Goal: Task Accomplishment & Management: Complete application form

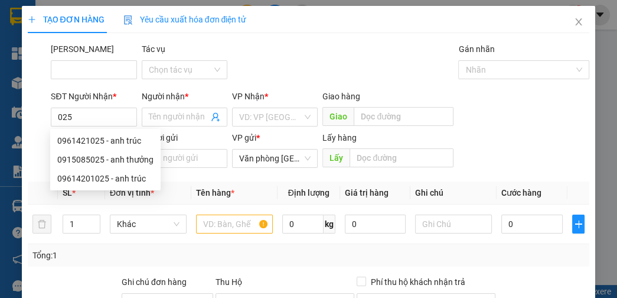
scroll to position [70, 0]
click at [510, 133] on form "SĐT Người Nhận * 025 Người nhận * Tên người nhận VP Nhận * VD: VP [GEOGRAPHIC_D…" at bounding box center [309, 131] width 562 height 83
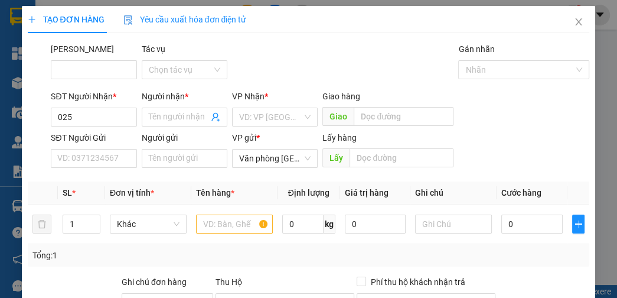
click at [376, 73] on div "Mã ĐH Tác vụ Chọn tác vụ Gán nhãn Nhãn" at bounding box center [319, 63] width 543 height 41
click at [85, 117] on input "025" at bounding box center [94, 116] width 86 height 19
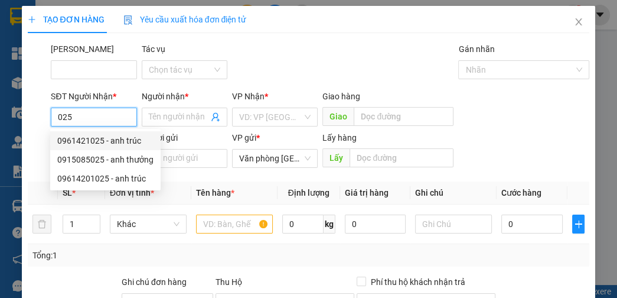
click at [96, 122] on input "025" at bounding box center [94, 116] width 86 height 19
type input "0"
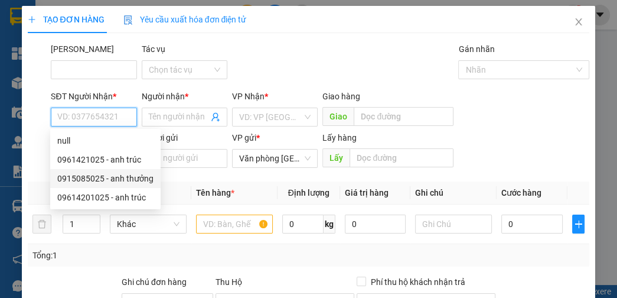
click at [81, 112] on input "SĐT Người Nhận *" at bounding box center [94, 116] width 86 height 19
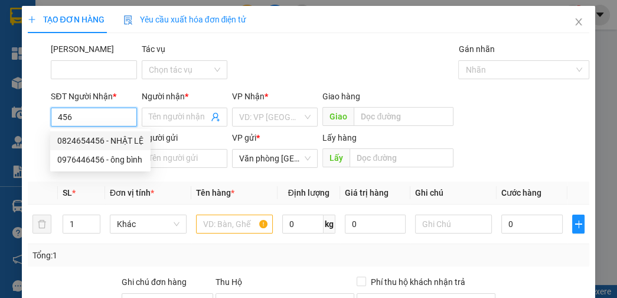
click at [61, 132] on div "0824654456 - NHẬT LỆ" at bounding box center [100, 140] width 100 height 19
type input "0824654456"
type input "NHẬT LỆ"
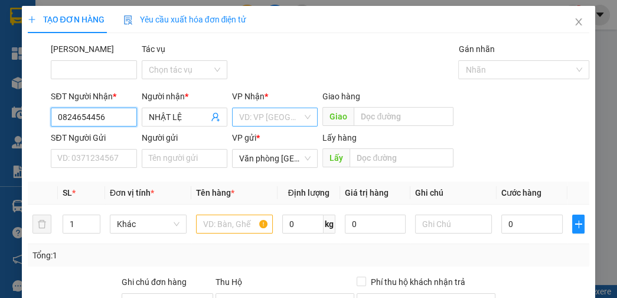
type input "0824654456"
click at [261, 120] on input "search" at bounding box center [270, 117] width 63 height 18
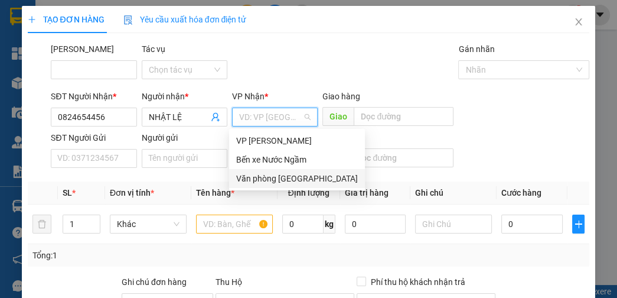
click at [270, 180] on div "Văn phòng [GEOGRAPHIC_DATA]" at bounding box center [297, 178] width 122 height 13
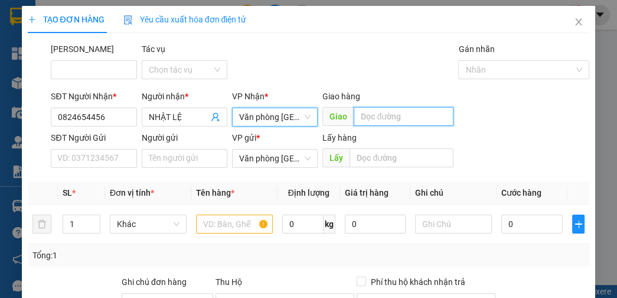
click at [428, 113] on input "text" at bounding box center [404, 116] width 100 height 19
type input "4"
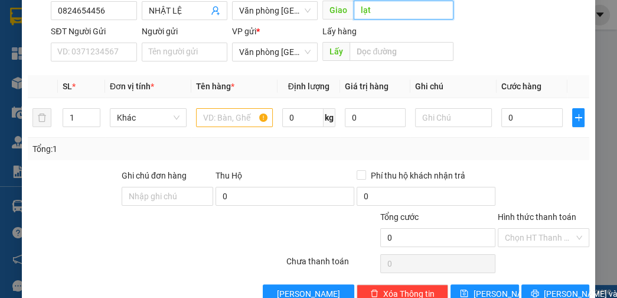
scroll to position [133, 0]
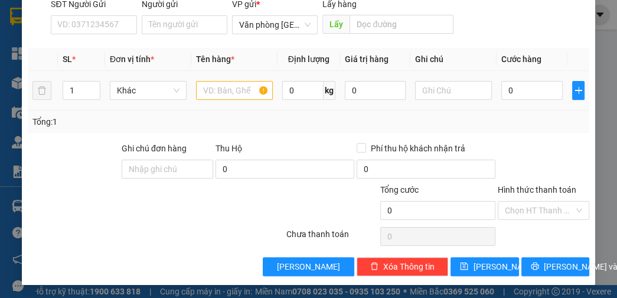
type input "lạt"
click at [220, 81] on input "text" at bounding box center [234, 90] width 77 height 19
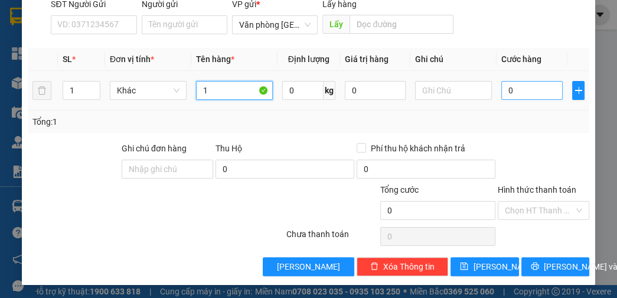
type input "1"
click at [525, 83] on input "0" at bounding box center [531, 90] width 61 height 19
type input "4"
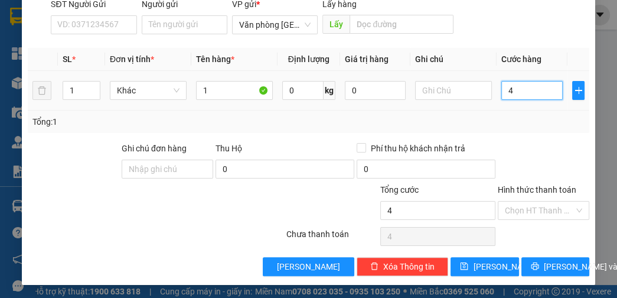
type input "40"
type input "400"
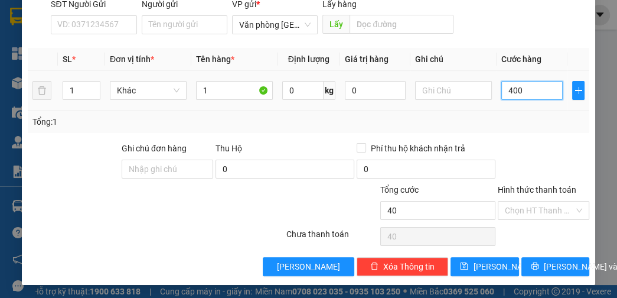
type input "400"
type input "4.000"
type input "40.000"
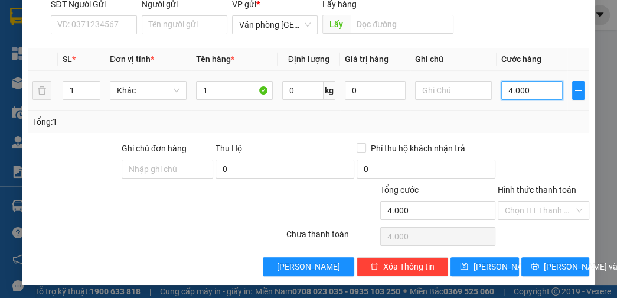
type input "40.000"
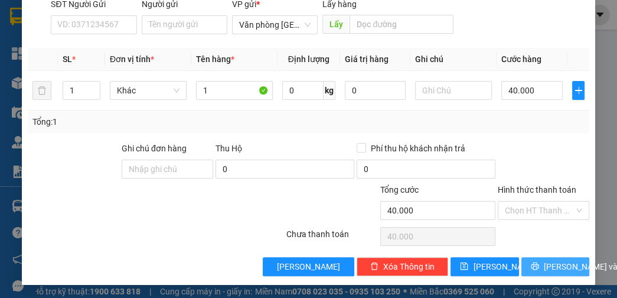
click at [546, 260] on span "[PERSON_NAME] và In" at bounding box center [585, 266] width 83 height 13
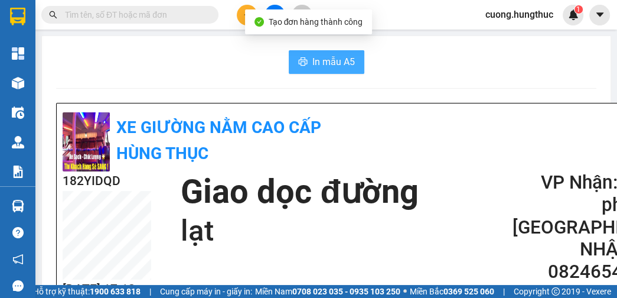
drag, startPoint x: 351, startPoint y: 58, endPoint x: 298, endPoint y: 72, distance: 55.6
click at [348, 58] on button "In mẫu A5" at bounding box center [327, 62] width 76 height 24
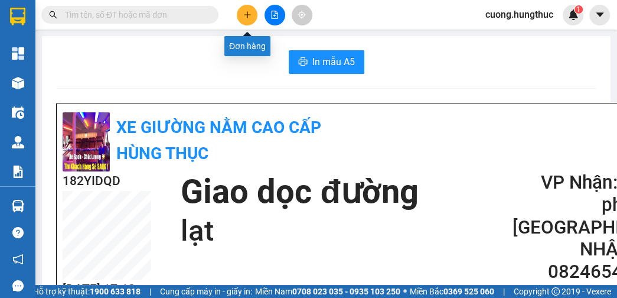
click at [243, 14] on icon "plus" at bounding box center [247, 15] width 8 height 8
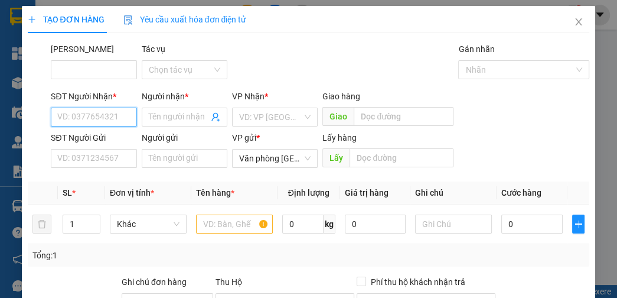
click at [86, 113] on input "SĐT Người Nhận *" at bounding box center [94, 116] width 86 height 19
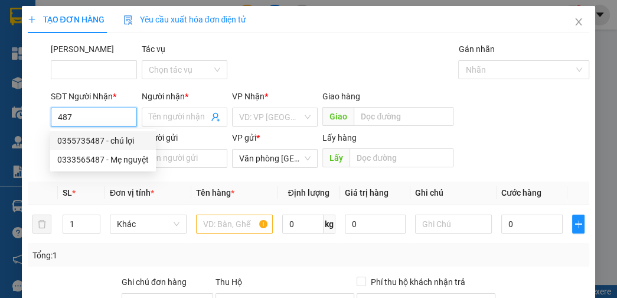
click at [86, 112] on input "487" at bounding box center [94, 116] width 86 height 19
type input "4"
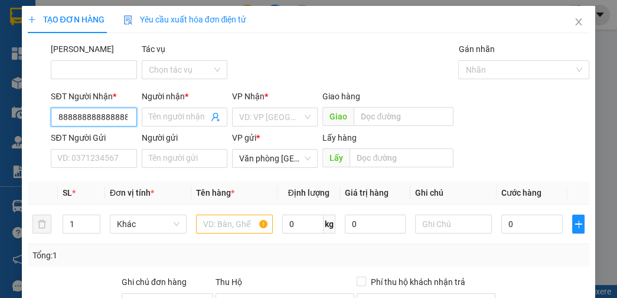
scroll to position [0, 56]
type input "4"
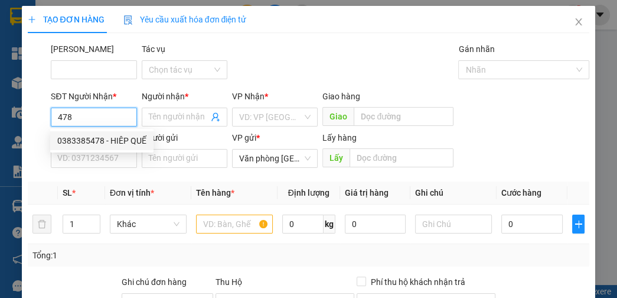
click at [93, 149] on div "0383385478 - HIÊP QUẾ" at bounding box center [101, 140] width 103 height 19
type input "0383385478"
type input "HIÊP QUẾ"
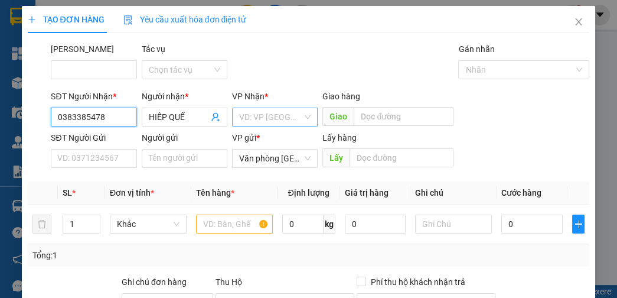
type input "0383385478"
click at [269, 110] on input "search" at bounding box center [270, 117] width 63 height 18
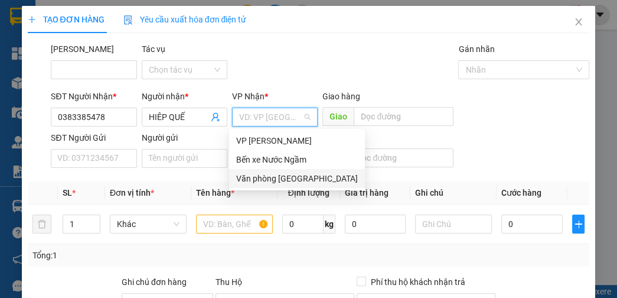
click at [292, 183] on div "Văn phòng [GEOGRAPHIC_DATA]" at bounding box center [297, 178] width 122 height 13
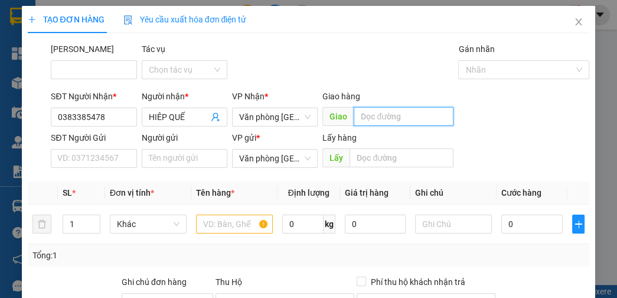
click at [391, 123] on input "text" at bounding box center [404, 116] width 100 height 19
type input "d"
type input "cưà"
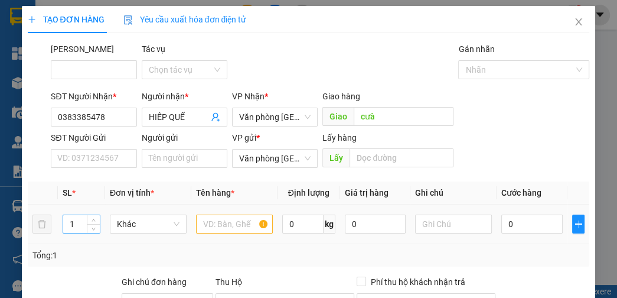
click at [80, 225] on input "1" at bounding box center [81, 224] width 37 height 18
type input "13"
click at [199, 227] on input "text" at bounding box center [234, 223] width 77 height 19
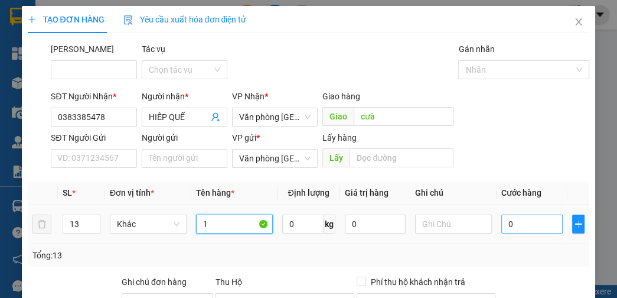
type input "1"
click at [531, 229] on input "0" at bounding box center [531, 223] width 61 height 19
type input "5"
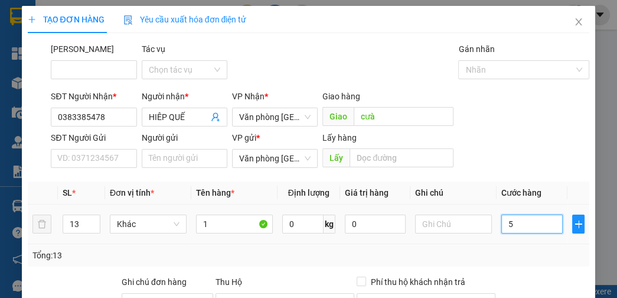
type input "50"
type input "5"
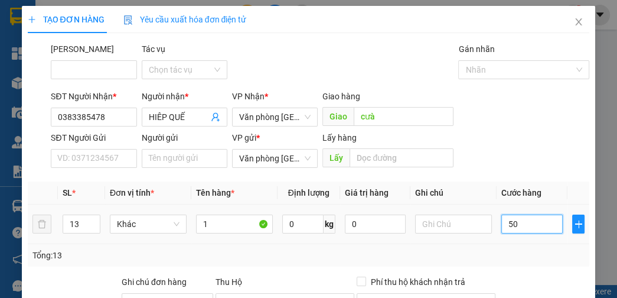
type input "5"
type input "0"
click at [503, 227] on input "0" at bounding box center [531, 223] width 61 height 19
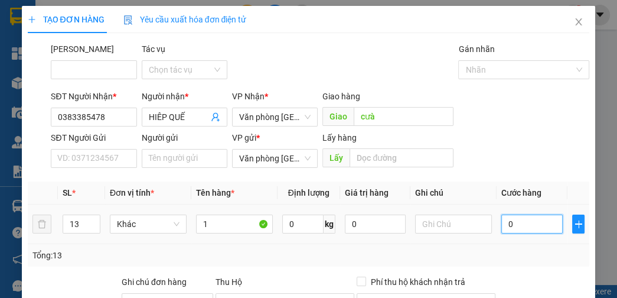
type input "50"
type input "520"
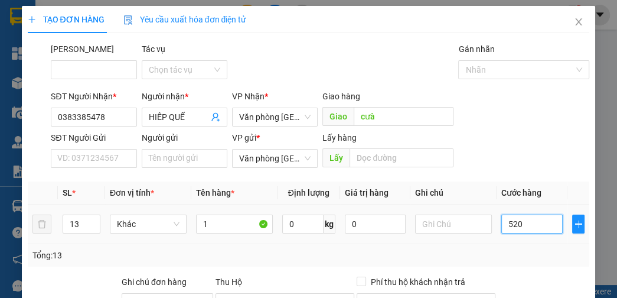
type input "520"
type input "5.200"
type input "52.000"
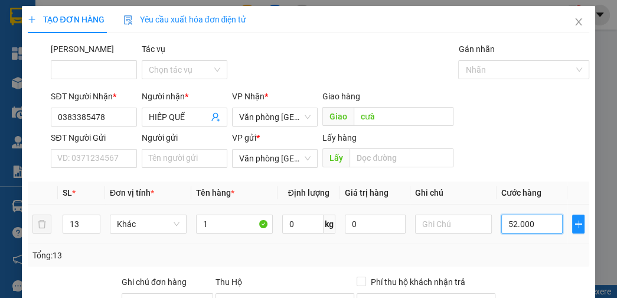
type input "52.000"
type input "520.000"
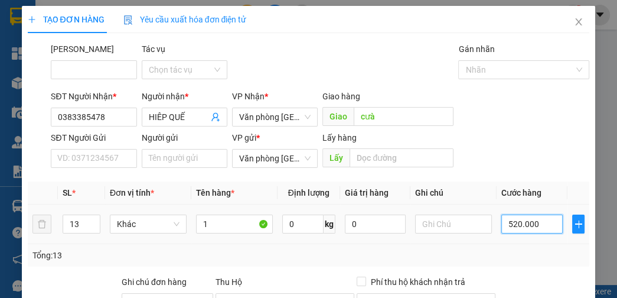
type input "5.200.000"
type input "520.000"
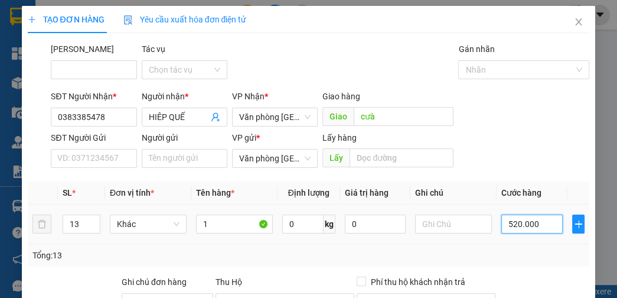
type input "520.000"
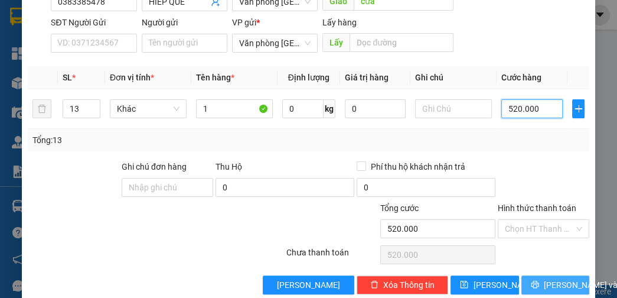
scroll to position [133, 0]
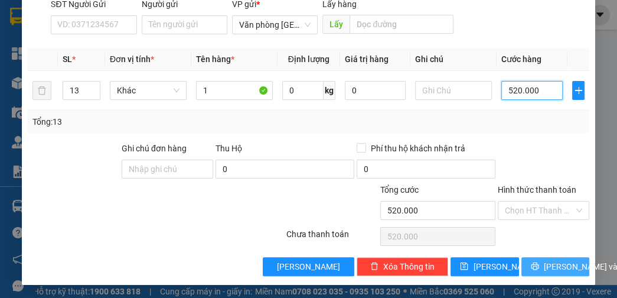
type input "520.000"
click at [522, 265] on button "[PERSON_NAME] và In" at bounding box center [555, 266] width 68 height 19
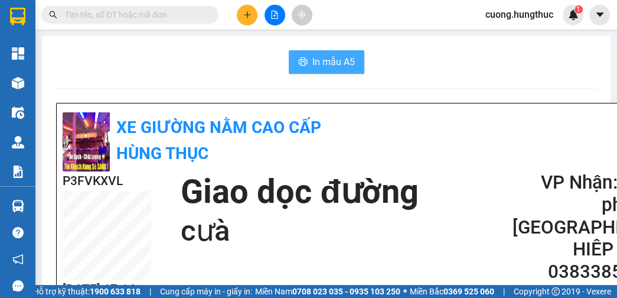
click at [326, 64] on span "In mẫu A5" at bounding box center [333, 61] width 43 height 15
click at [543, 109] on div "XE GIƯỜNG NẰM CAO CẤP HÙNG THỤC" at bounding box center [359, 140] width 592 height 62
click at [250, 17] on icon "plus" at bounding box center [247, 15] width 8 height 8
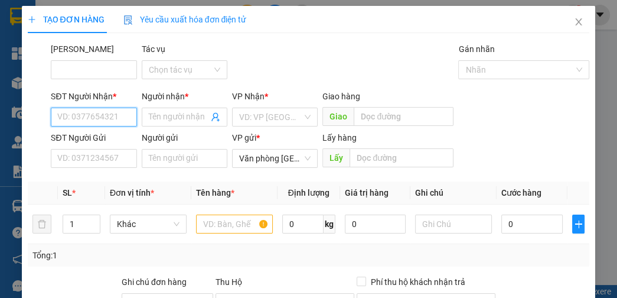
click at [72, 114] on input "SĐT Người Nhận *" at bounding box center [94, 116] width 86 height 19
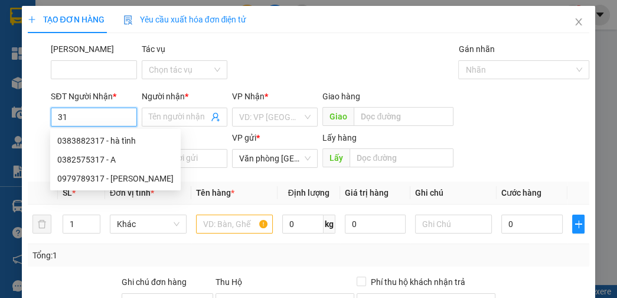
type input "3"
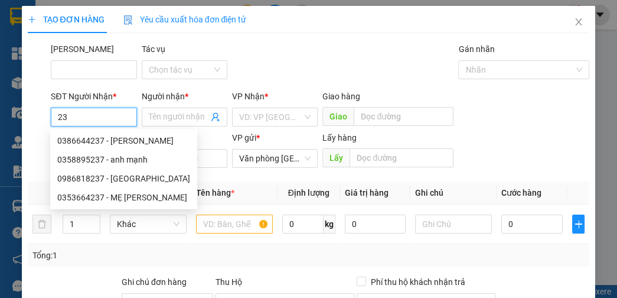
type input "2"
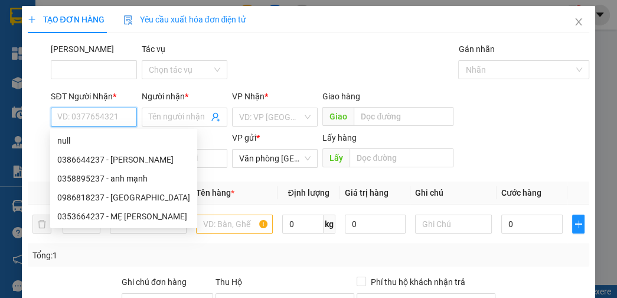
type input "2"
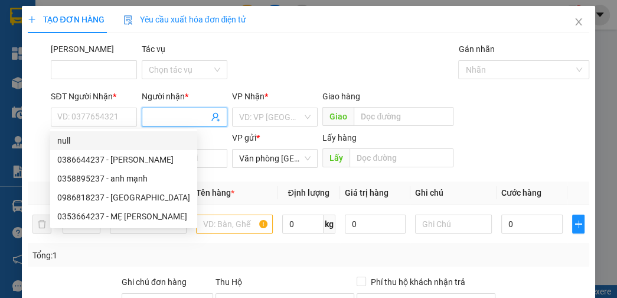
click at [165, 116] on input "Người nhận *" at bounding box center [179, 116] width 60 height 13
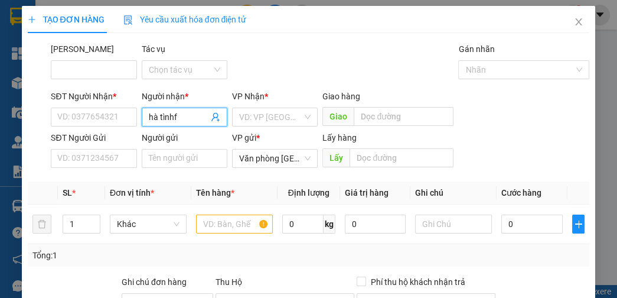
type input "hà tình"
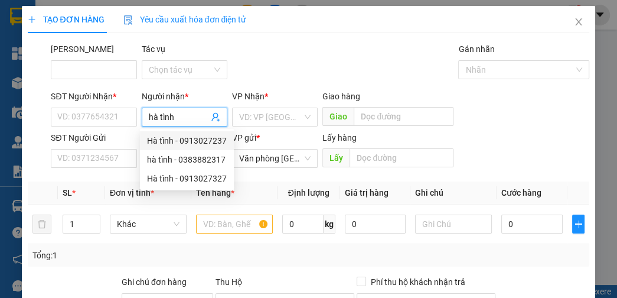
click at [201, 143] on div "Hà tình - 0913027237" at bounding box center [187, 140] width 80 height 13
type input "0913027237"
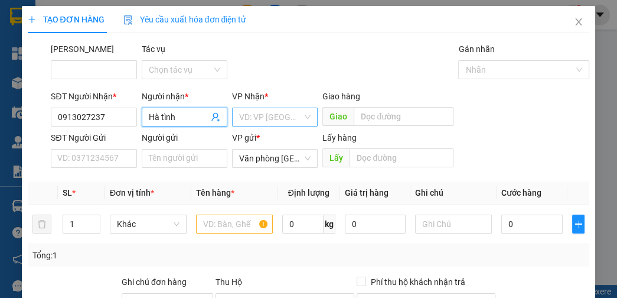
type input "Hà tình"
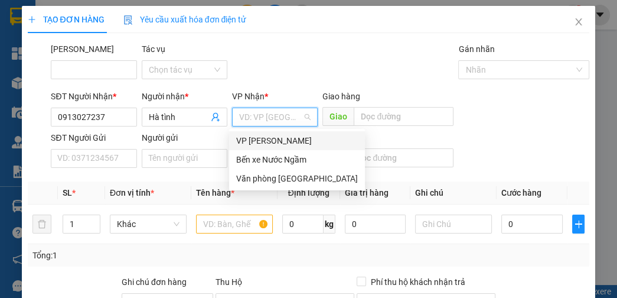
click at [284, 116] on input "search" at bounding box center [270, 117] width 63 height 18
click at [276, 177] on div "Văn phòng [GEOGRAPHIC_DATA]" at bounding box center [297, 178] width 122 height 13
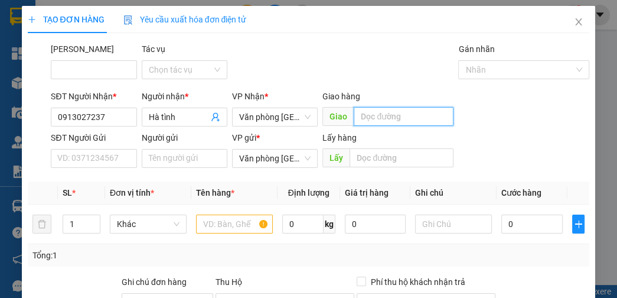
click at [380, 116] on input "text" at bounding box center [404, 116] width 100 height 19
type input "lạt"
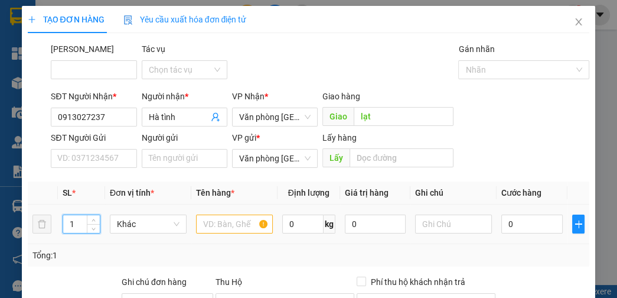
click at [75, 224] on input "1" at bounding box center [81, 224] width 37 height 18
type input "40"
click at [210, 230] on input "text" at bounding box center [234, 223] width 77 height 19
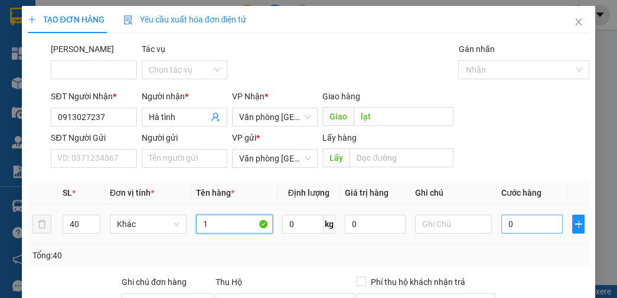
type input "1"
click at [541, 227] on input "0" at bounding box center [531, 223] width 61 height 19
type input "1"
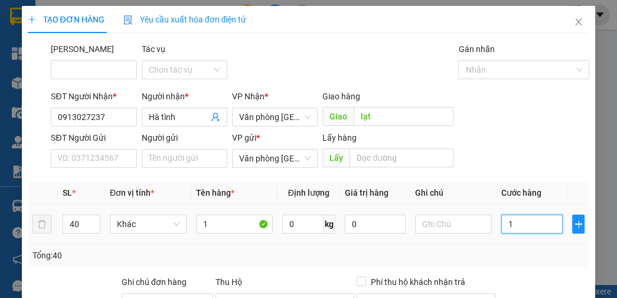
type input "12"
type input "120"
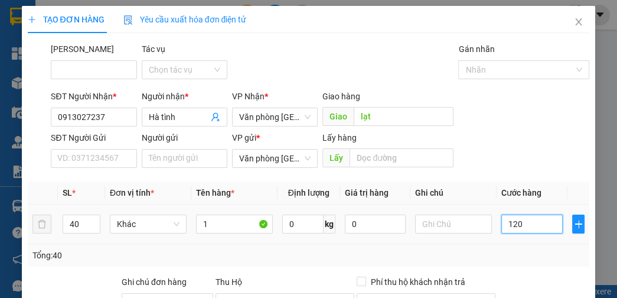
type input "120"
type input "1.200"
type input "12.000"
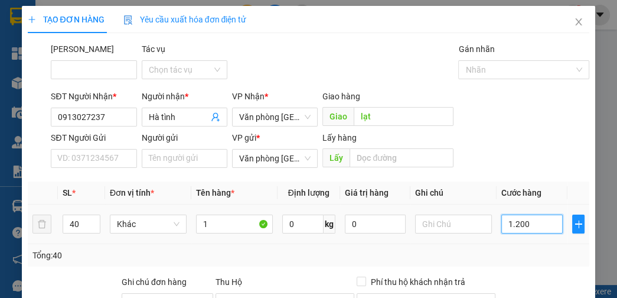
type input "12.000"
type input "120.000"
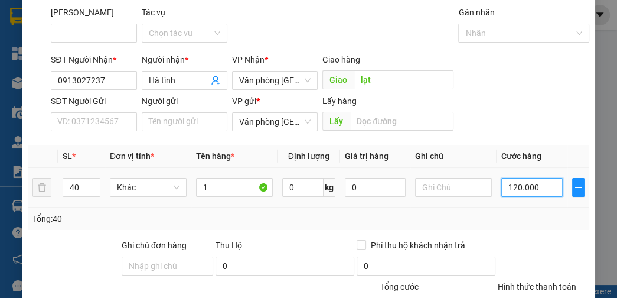
scroll to position [47, 0]
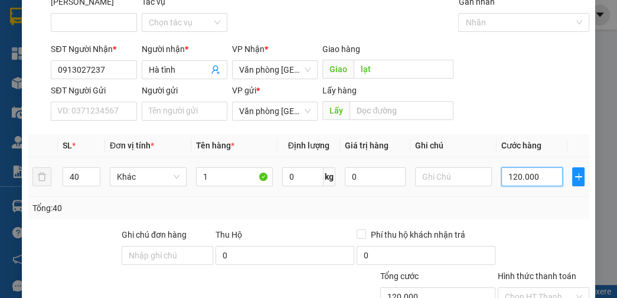
type input "1.200.000"
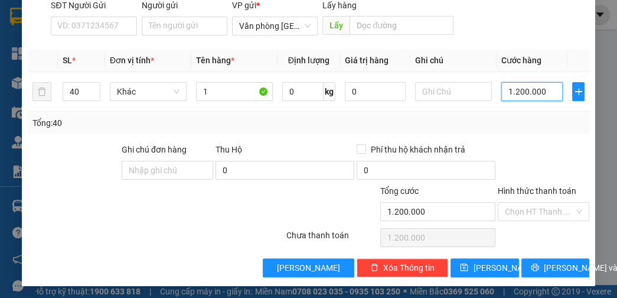
scroll to position [133, 0]
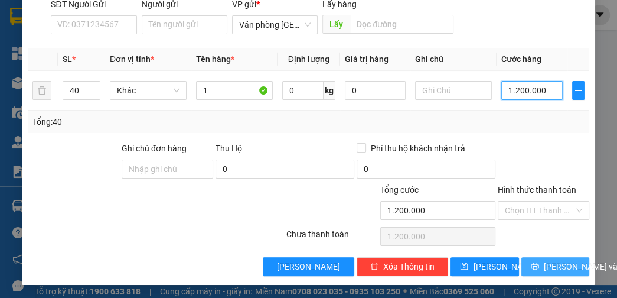
type input "1.200.000"
click at [544, 265] on span "[PERSON_NAME] và In" at bounding box center [585, 266] width 83 height 13
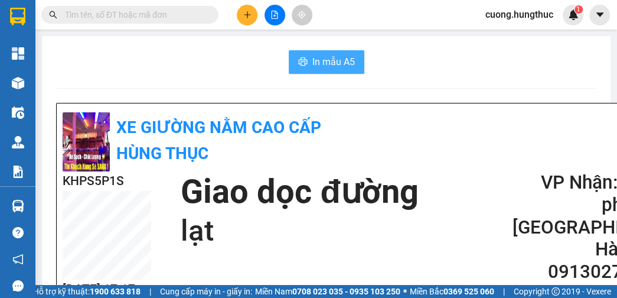
click at [324, 54] on span "In mẫu A5" at bounding box center [333, 61] width 43 height 15
drag, startPoint x: 511, startPoint y: 54, endPoint x: 373, endPoint y: 52, distance: 137.6
click at [482, 53] on div "In mẫu A5" at bounding box center [326, 62] width 540 height 24
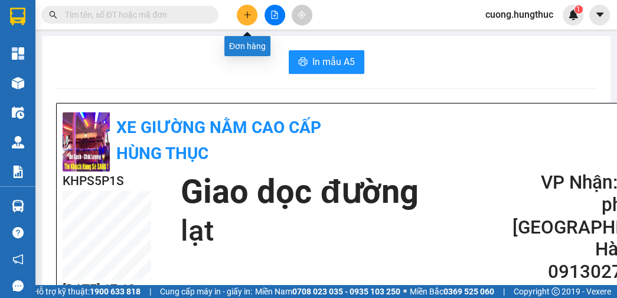
click at [247, 14] on icon "plus" at bounding box center [247, 14] width 1 height 6
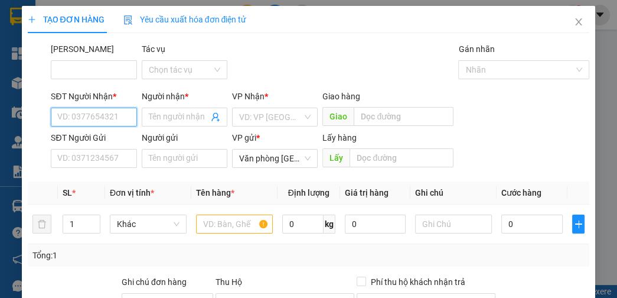
click at [128, 113] on input "SĐT Người Nhận *" at bounding box center [94, 116] width 86 height 19
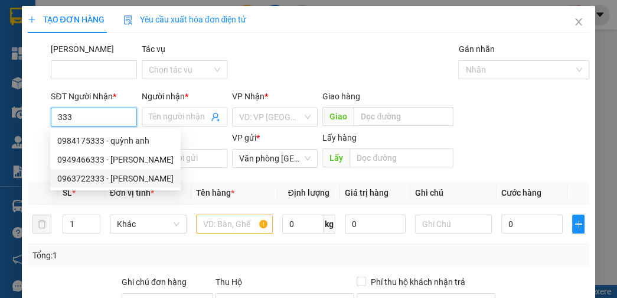
click at [107, 183] on div "0963722333 - [PERSON_NAME]" at bounding box center [115, 178] width 116 height 13
type input "0963722333"
type input "[PERSON_NAME]"
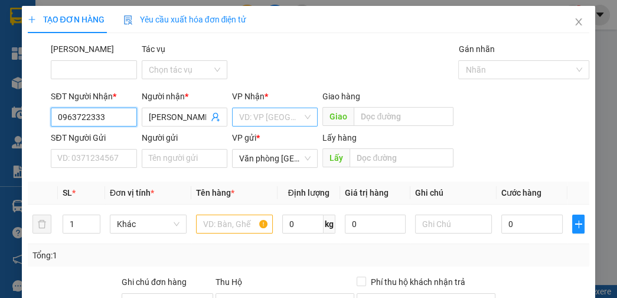
type input "0963722333"
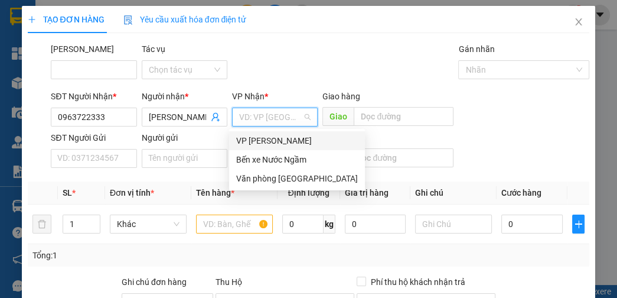
click at [257, 118] on input "search" at bounding box center [270, 117] width 63 height 18
click at [261, 177] on div "Văn phòng [GEOGRAPHIC_DATA]" at bounding box center [297, 178] width 122 height 13
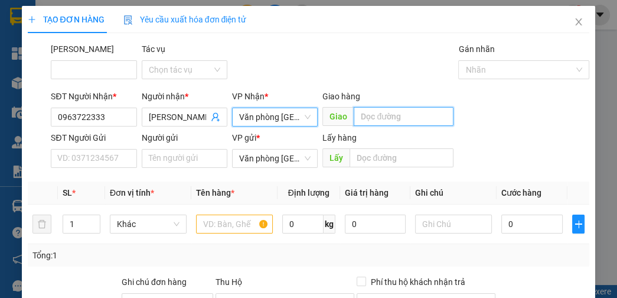
click at [354, 119] on input "text" at bounding box center [404, 116] width 100 height 19
type input "lạt"
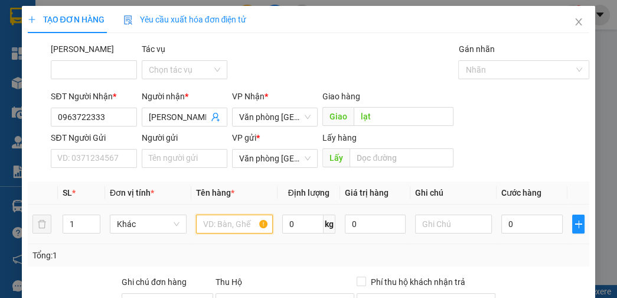
click at [222, 222] on input "text" at bounding box center [234, 223] width 77 height 19
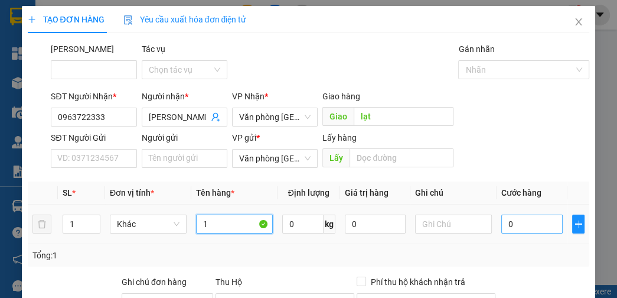
type input "1"
click at [524, 218] on input "0" at bounding box center [531, 223] width 61 height 19
type input "5"
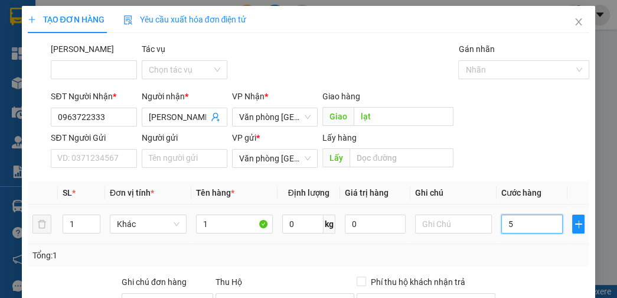
type input "50"
type input "500"
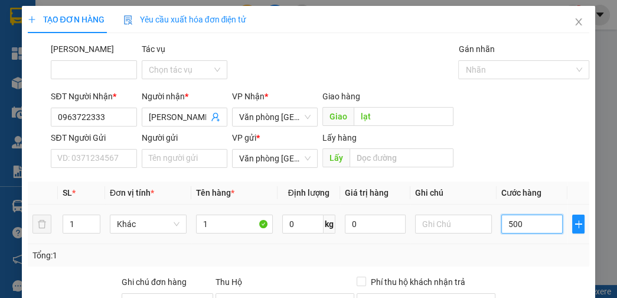
type input "500"
type input "5.000"
type input "50.000"
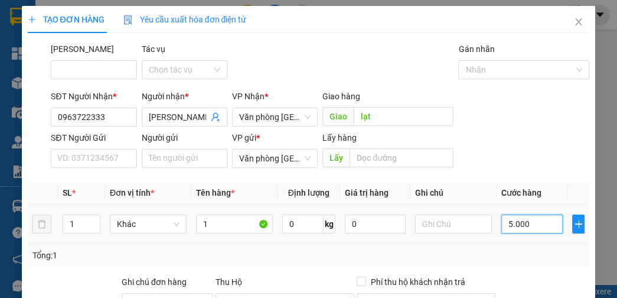
type input "50.000"
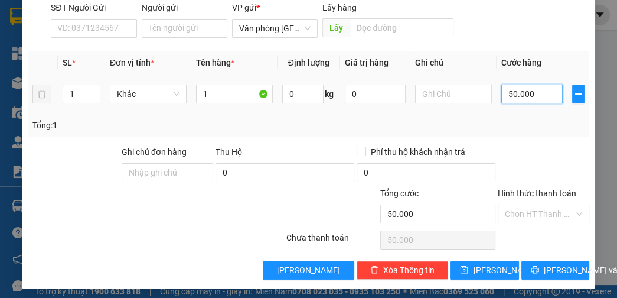
scroll to position [133, 0]
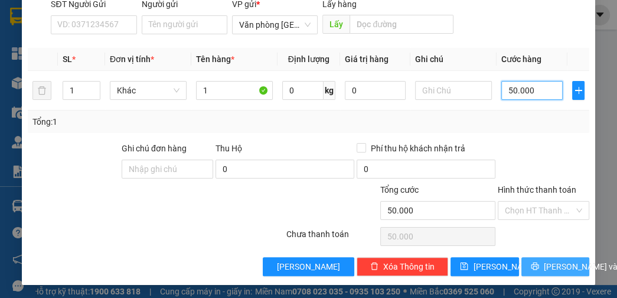
type input "50.000"
click at [531, 269] on icon "printer" at bounding box center [535, 266] width 8 height 8
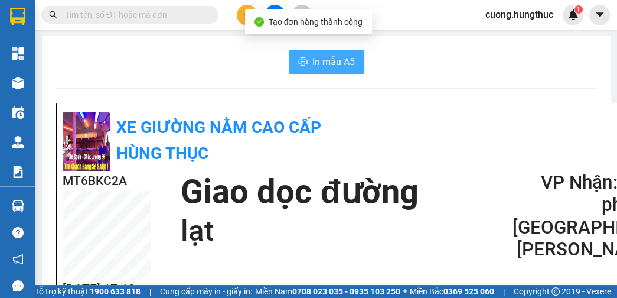
click at [313, 66] on span "In mẫu A5" at bounding box center [333, 61] width 43 height 15
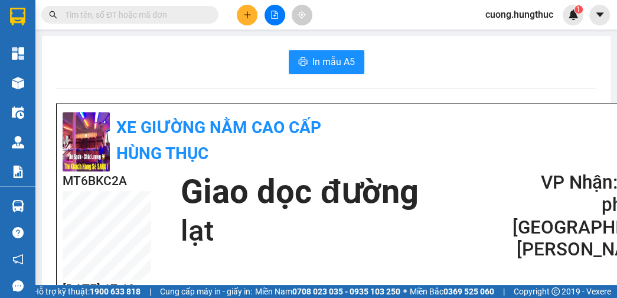
click at [488, 271] on div "MT6BKC2A [DATE] 17:19 Giao dọc đường lạt VP Nhận: Văn phòng [GEOGRAPHIC_DATA] T…" at bounding box center [359, 238] width 592 height 134
click at [243, 20] on button at bounding box center [247, 15] width 21 height 21
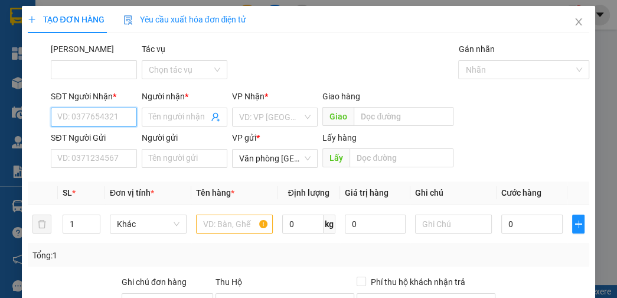
click at [107, 120] on input "SĐT Người Nhận *" at bounding box center [94, 116] width 86 height 19
type input "2"
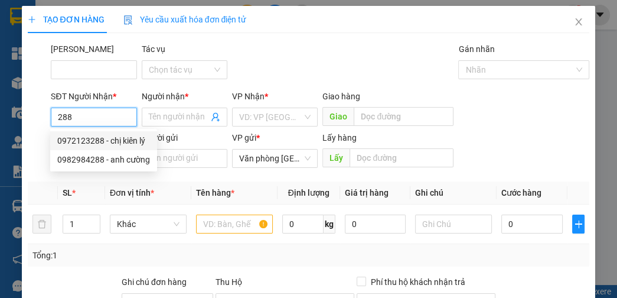
click at [139, 142] on div "0972123288 - chị kiên lý" at bounding box center [103, 140] width 93 height 13
type input "0972123288"
type input "chị kiên lý"
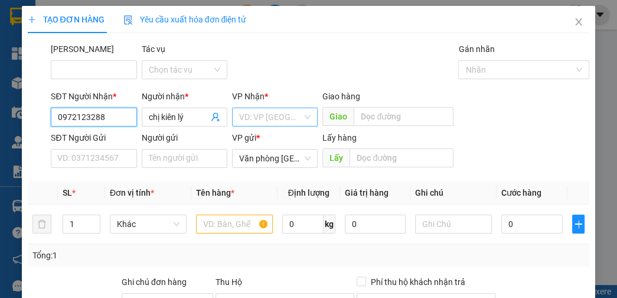
click at [304, 119] on div "VD: VP [GEOGRAPHIC_DATA]" at bounding box center [275, 116] width 86 height 19
type input "0972123288"
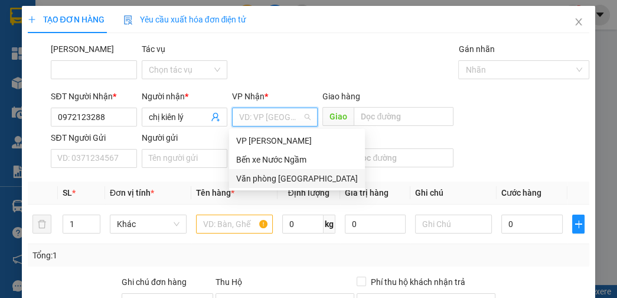
click at [288, 183] on div "Văn phòng [GEOGRAPHIC_DATA]" at bounding box center [297, 178] width 122 height 13
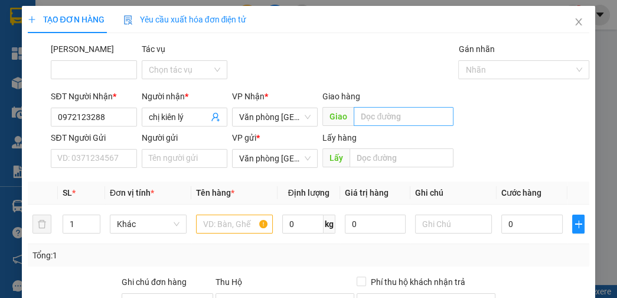
click at [399, 125] on div "Giao hàng Giao" at bounding box center [387, 110] width 131 height 41
click at [399, 123] on input "text" at bounding box center [404, 116] width 100 height 19
type input "lạt"
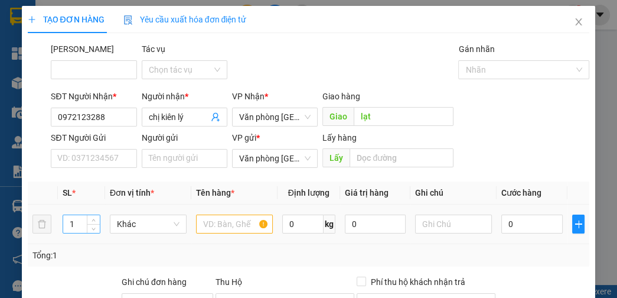
click at [80, 228] on input "1" at bounding box center [81, 224] width 37 height 18
type input "2"
click at [243, 228] on input "text" at bounding box center [234, 223] width 77 height 19
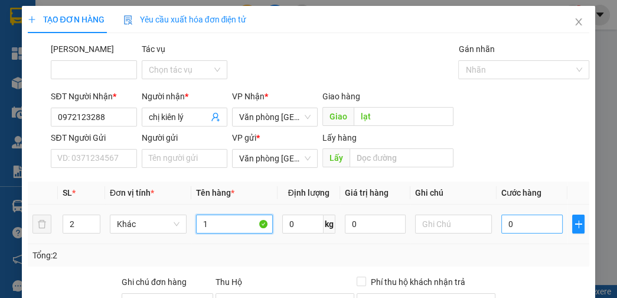
type input "1"
click at [523, 230] on input "0" at bounding box center [531, 223] width 61 height 19
type input "1"
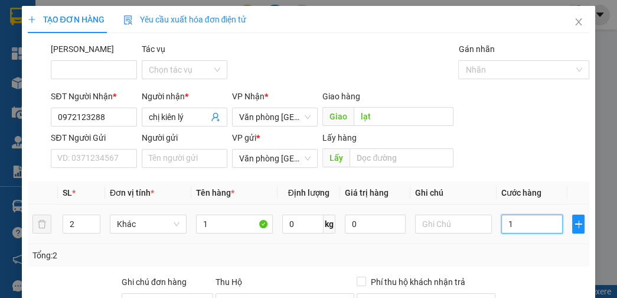
type input "12"
type input "120"
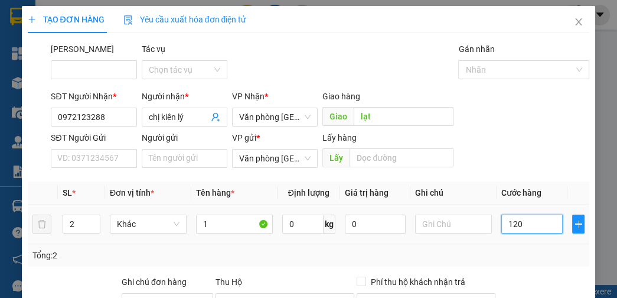
type input "120"
type input "1.200"
type input "12.000"
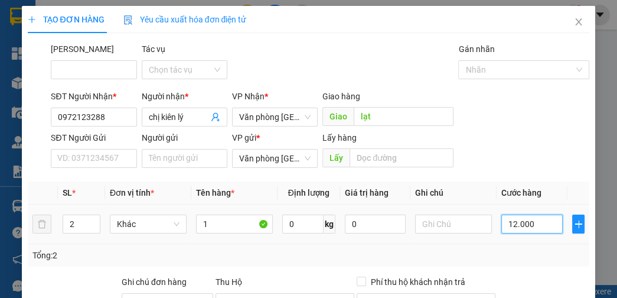
type input "12.000"
type input "120.000"
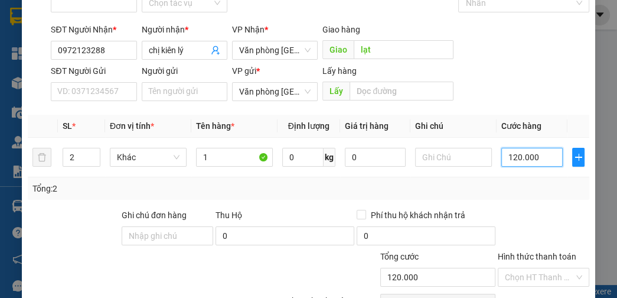
scroll to position [133, 0]
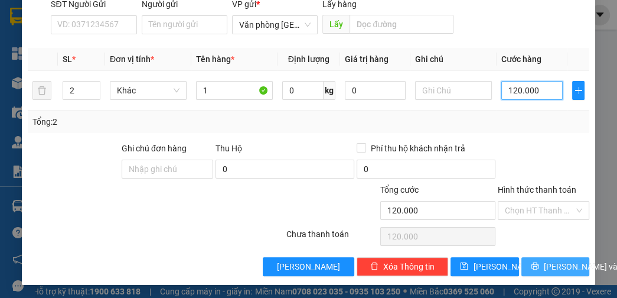
type input "120.000"
click at [534, 262] on button "[PERSON_NAME] và In" at bounding box center [555, 266] width 68 height 19
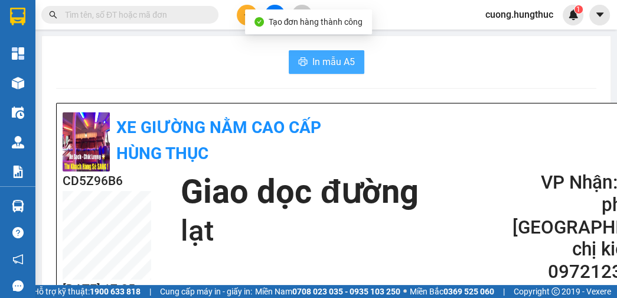
click at [298, 61] on icon "printer" at bounding box center [302, 61] width 9 height 8
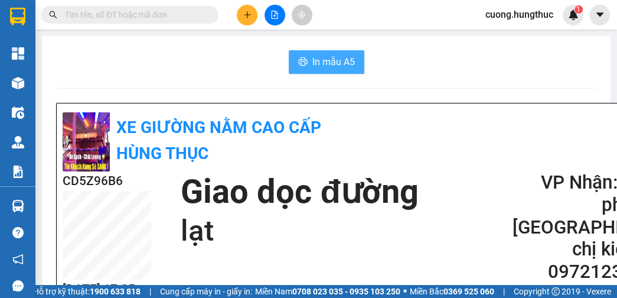
click at [250, 16] on icon "plus" at bounding box center [247, 15] width 8 height 8
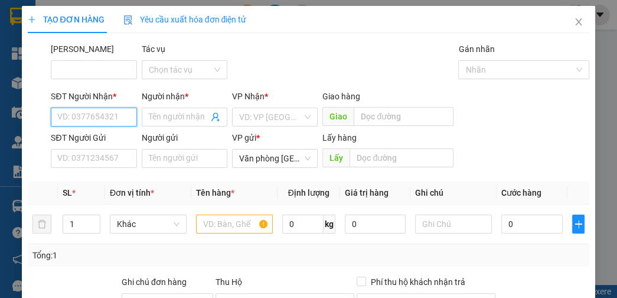
click at [76, 118] on input "SĐT Người Nhận *" at bounding box center [94, 116] width 86 height 19
click at [80, 119] on input "SĐT Người Nhận *" at bounding box center [94, 116] width 86 height 19
type input "0985107701"
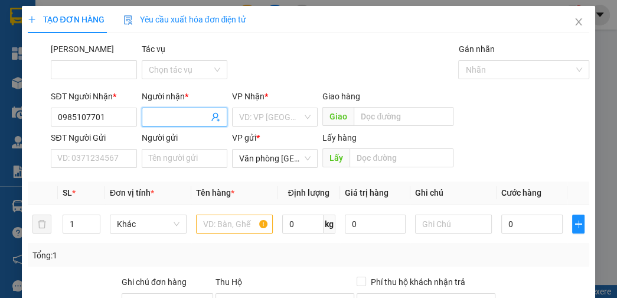
click at [180, 115] on input "Người nhận *" at bounding box center [179, 116] width 60 height 13
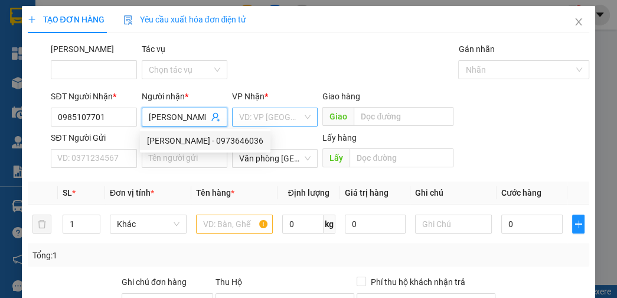
type input "[PERSON_NAME]"
click at [293, 123] on input "search" at bounding box center [270, 117] width 63 height 18
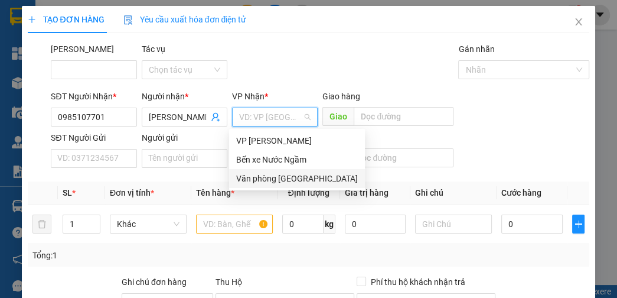
click at [289, 175] on div "Văn phòng [GEOGRAPHIC_DATA]" at bounding box center [297, 178] width 122 height 13
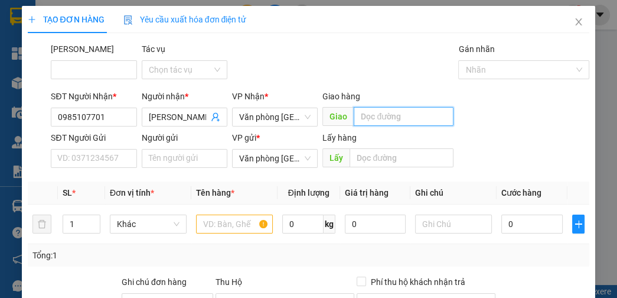
click at [390, 123] on input "text" at bounding box center [404, 116] width 100 height 19
type input "cưà"
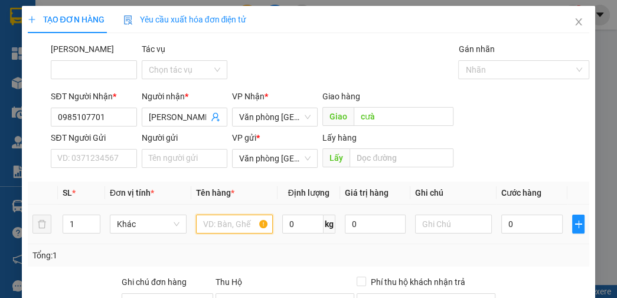
click at [223, 224] on input "text" at bounding box center [234, 223] width 77 height 19
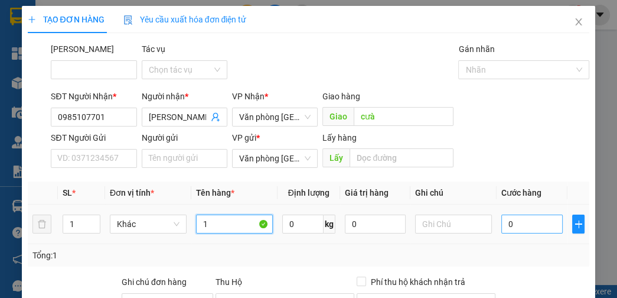
type input "1"
click at [520, 220] on input "0" at bounding box center [531, 223] width 61 height 19
type input "5"
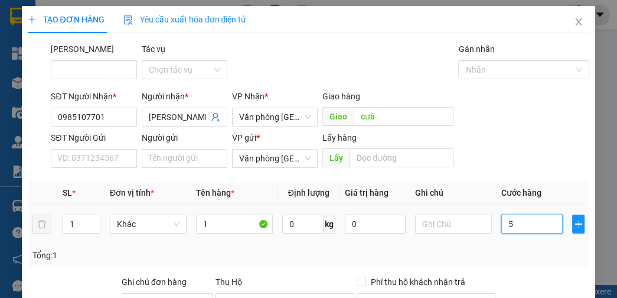
type input "50"
type input "500"
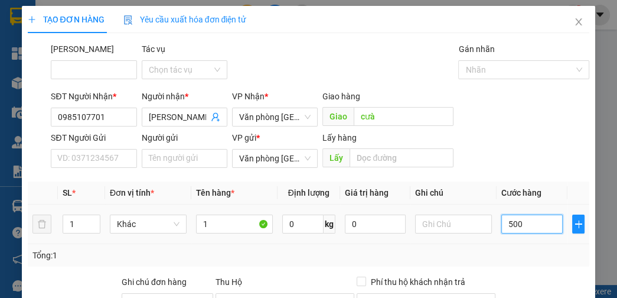
type input "500"
type input "5.000"
type input "50.000"
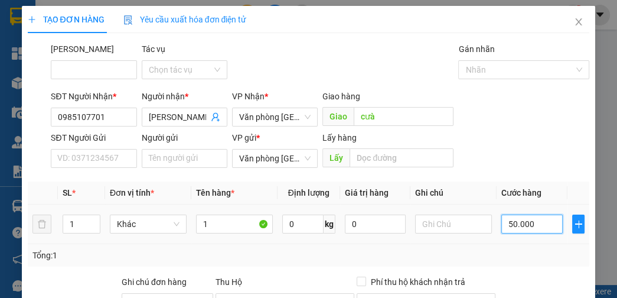
type input "50.000"
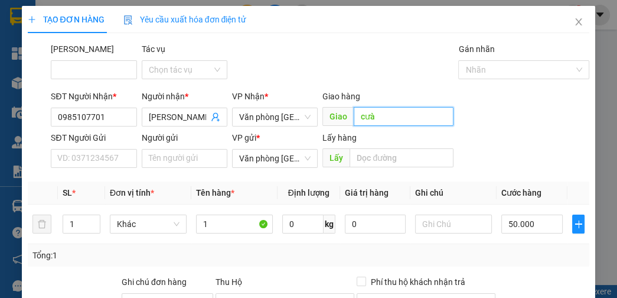
click at [390, 112] on input "cưà" at bounding box center [404, 116] width 100 height 19
type input "b"
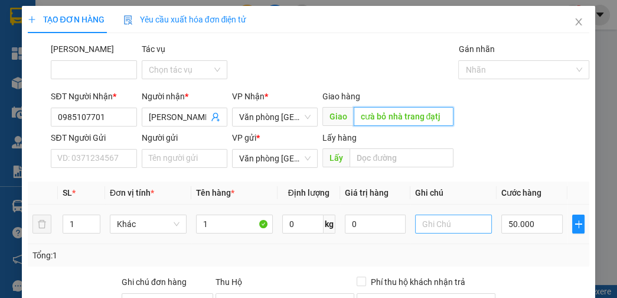
type input "cưà bỏ nhà trang đạt"
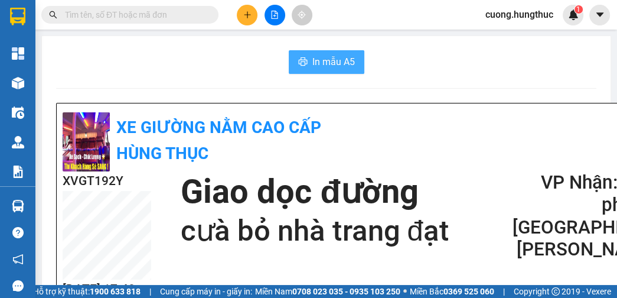
click at [341, 67] on span "In mẫu A5" at bounding box center [333, 61] width 43 height 15
drag, startPoint x: 587, startPoint y: 310, endPoint x: -34, endPoint y: 310, distance: 621.2
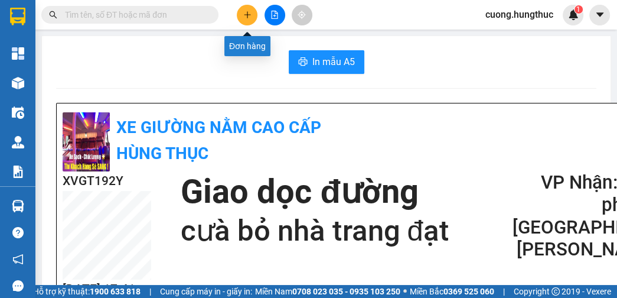
click at [243, 7] on button at bounding box center [247, 15] width 21 height 21
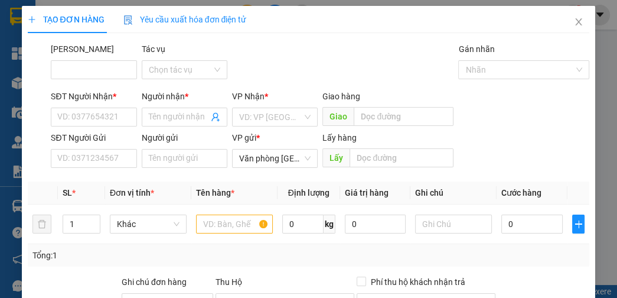
click at [81, 106] on div "SĐT Người Nhận *" at bounding box center [94, 99] width 86 height 18
click at [82, 120] on input "SĐT Người Nhận *" at bounding box center [94, 116] width 86 height 19
type input "4"
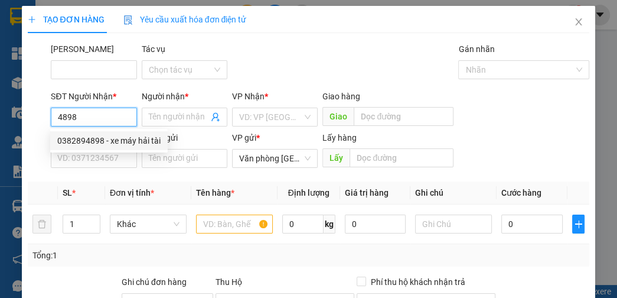
click at [110, 144] on div "0382894898 - xe máy hải tài" at bounding box center [108, 140] width 103 height 13
type input "0382894898"
type input "xe máy hải tài"
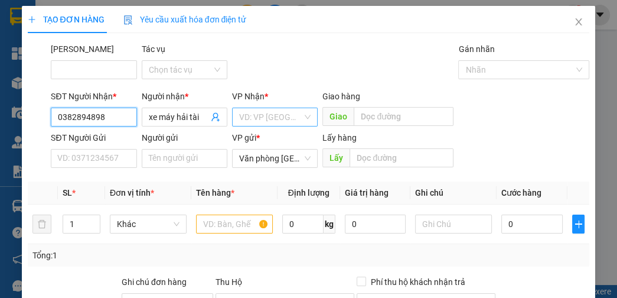
type input "0382894898"
click at [286, 125] on input "search" at bounding box center [270, 117] width 63 height 18
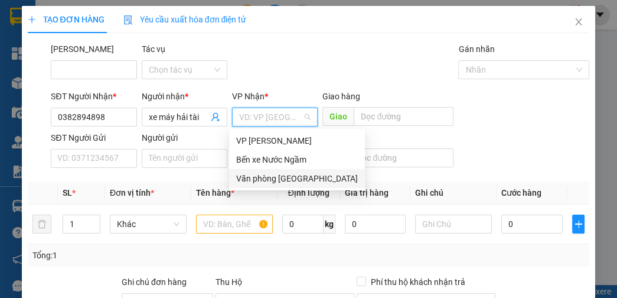
click at [292, 182] on div "Văn phòng [GEOGRAPHIC_DATA]" at bounding box center [297, 178] width 122 height 13
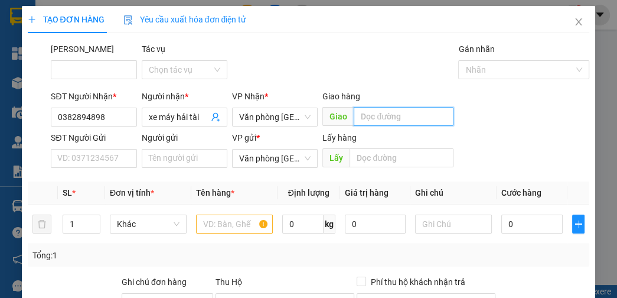
click at [385, 121] on input "text" at bounding box center [404, 116] width 100 height 19
type input "lạt"
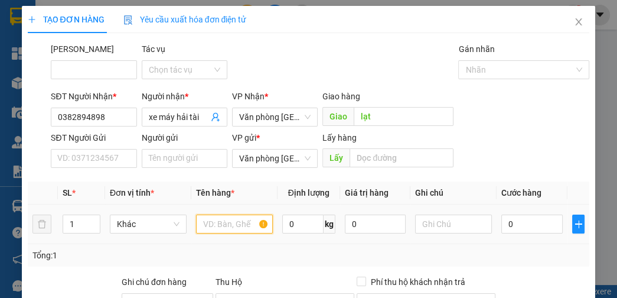
click at [231, 226] on input "text" at bounding box center [234, 223] width 77 height 19
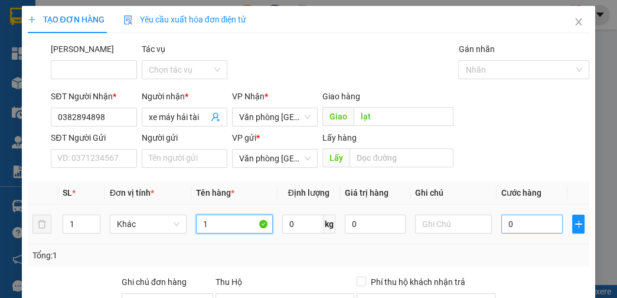
type input "1"
click at [523, 224] on input "0" at bounding box center [531, 223] width 61 height 19
type input "5"
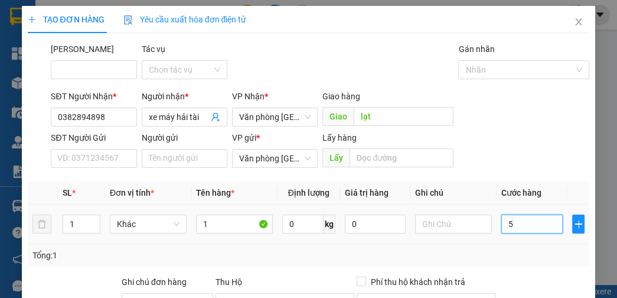
type input "50"
type input "500"
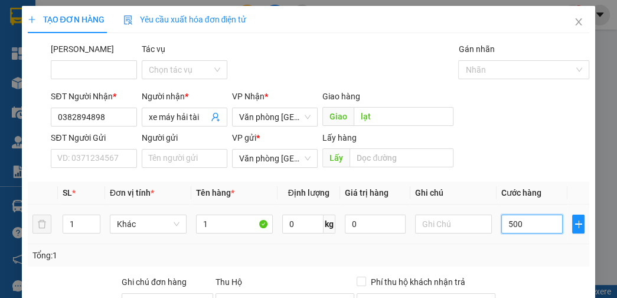
type input "500"
type input "5.000"
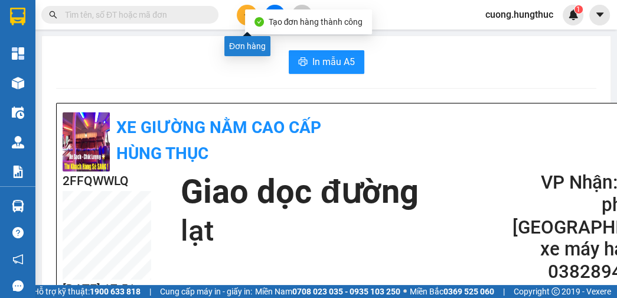
click at [240, 18] on button at bounding box center [247, 15] width 21 height 21
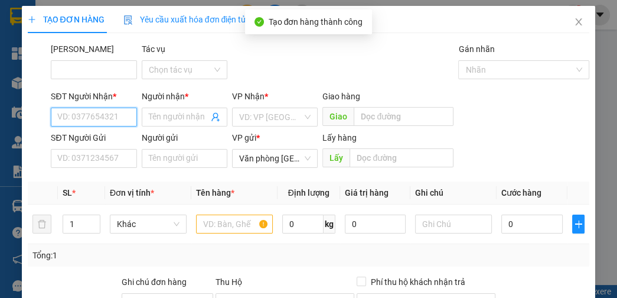
click at [70, 117] on input "SĐT Người Nhận *" at bounding box center [94, 116] width 86 height 19
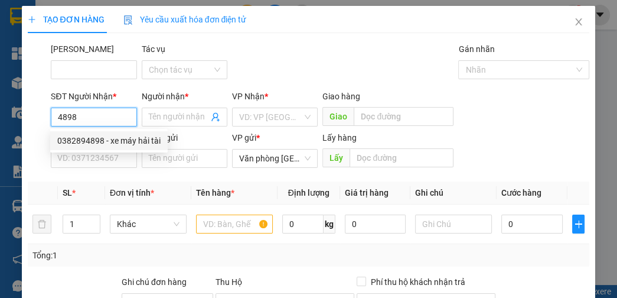
click at [74, 144] on div "0382894898 - xe máy hải tài" at bounding box center [108, 140] width 103 height 13
type input "0382894898"
type input "xe máy hải tài"
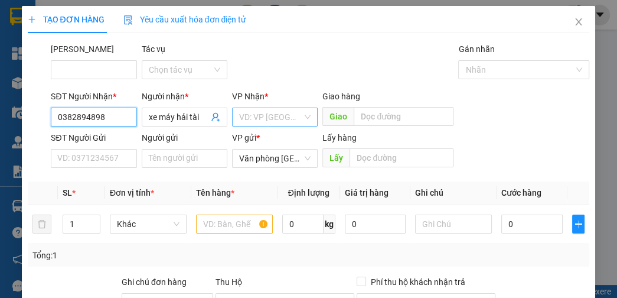
type input "0382894898"
click at [265, 116] on input "search" at bounding box center [270, 117] width 63 height 18
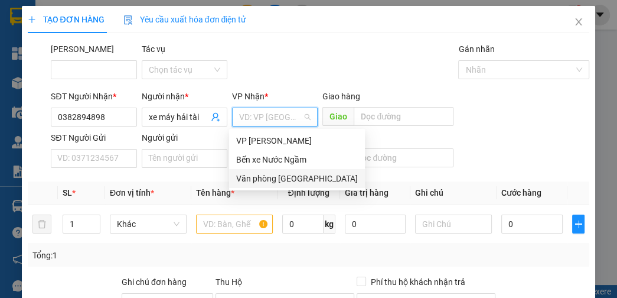
click at [269, 178] on div "Văn phòng [GEOGRAPHIC_DATA]" at bounding box center [297, 178] width 122 height 13
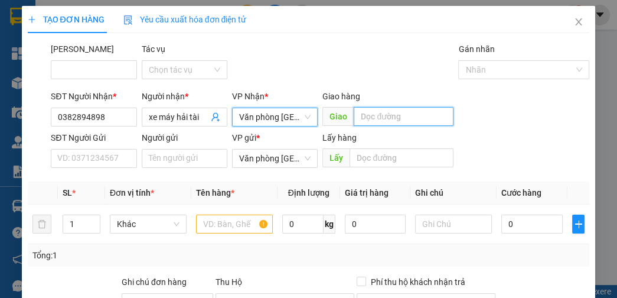
click at [364, 118] on input "text" at bounding box center [404, 116] width 100 height 19
type input "lạt"
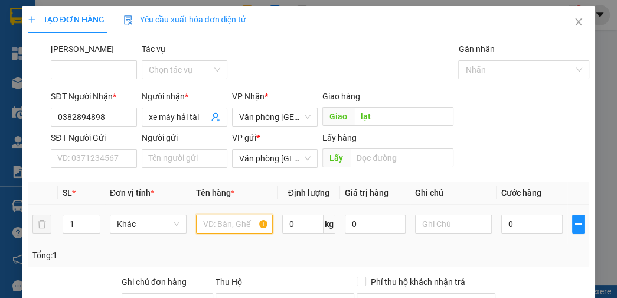
click at [210, 217] on input "text" at bounding box center [234, 223] width 77 height 19
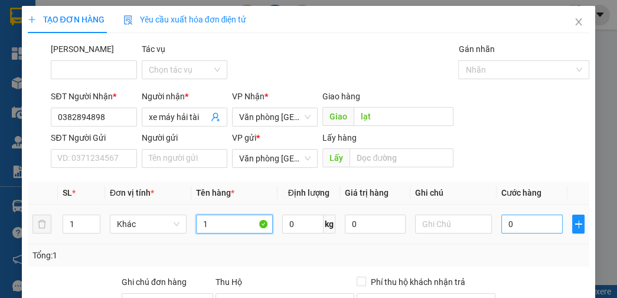
type input "1"
click at [531, 220] on input "0" at bounding box center [531, 223] width 61 height 19
type input "5"
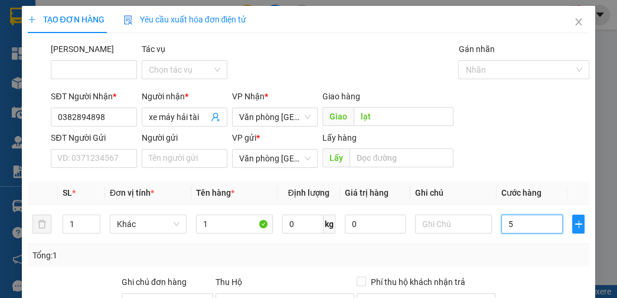
type input "50"
type input "500"
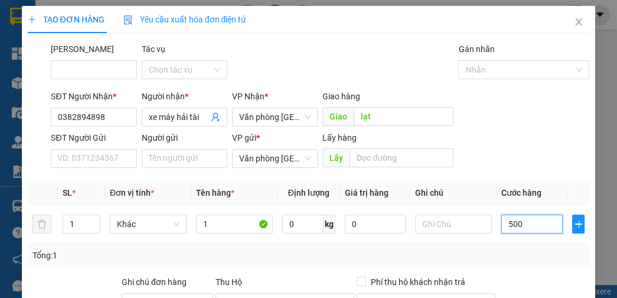
type input "500"
type input "5.000"
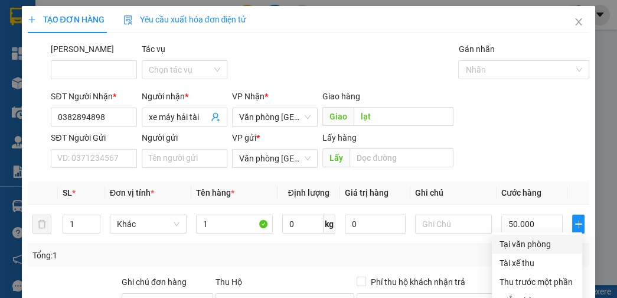
click at [517, 237] on div "Tại văn phòng" at bounding box center [537, 243] width 76 height 13
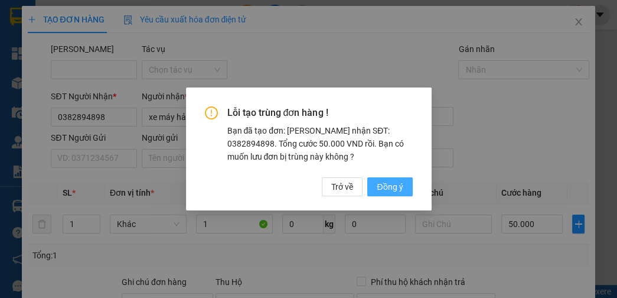
click at [384, 185] on span "Đồng ý" at bounding box center [390, 186] width 26 height 13
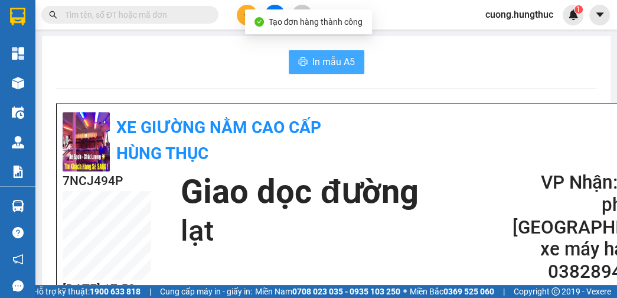
click at [325, 66] on span "In mẫu A5" at bounding box center [333, 61] width 43 height 15
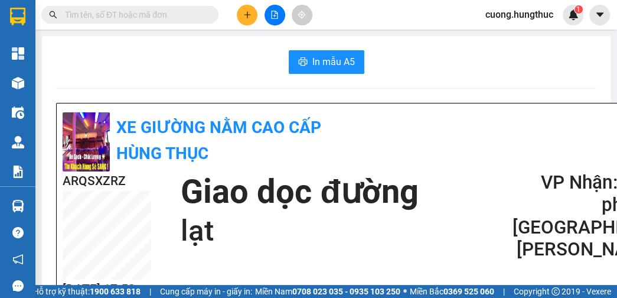
click at [253, 23] on button at bounding box center [247, 15] width 21 height 21
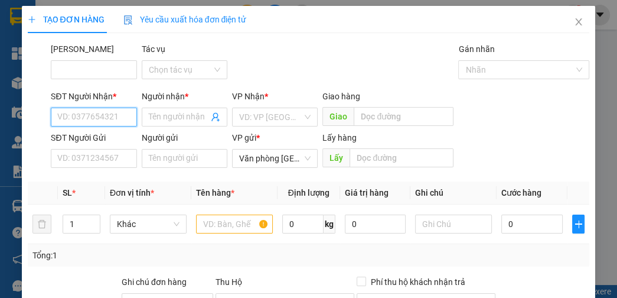
click at [98, 120] on input "SĐT Người Nhận *" at bounding box center [94, 116] width 86 height 19
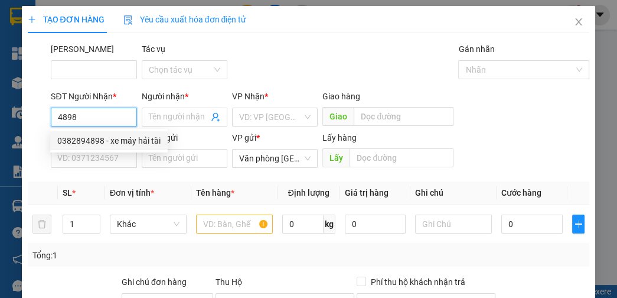
click at [113, 144] on div "0382894898 - xe máy hải tài" at bounding box center [108, 140] width 103 height 13
type input "0382894898"
type input "xe máy hải tài"
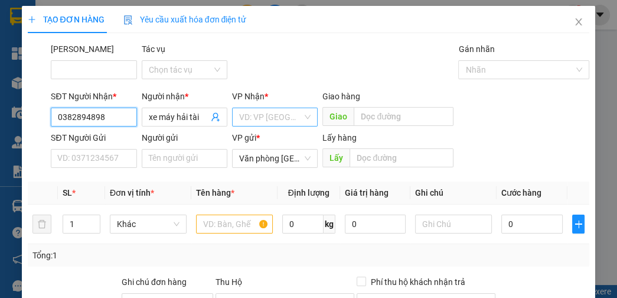
type input "0382894898"
click at [280, 113] on input "search" at bounding box center [270, 117] width 63 height 18
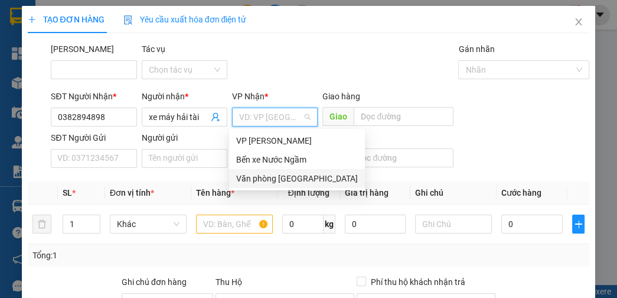
click at [292, 186] on div "Văn phòng [GEOGRAPHIC_DATA]" at bounding box center [297, 178] width 136 height 19
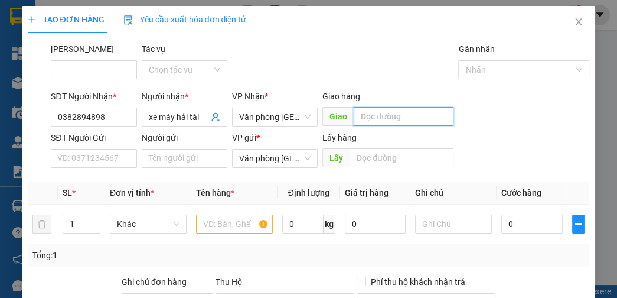
click at [377, 118] on input "text" at bounding box center [404, 116] width 100 height 19
type input "lạt"
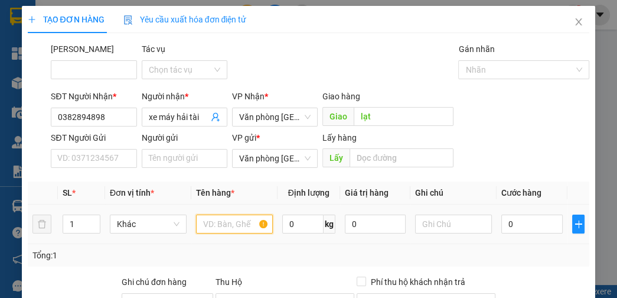
click at [208, 224] on input "text" at bounding box center [234, 223] width 77 height 19
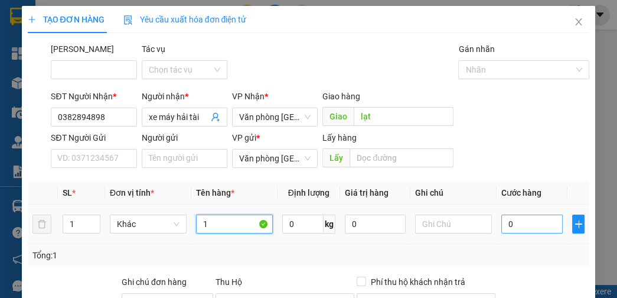
type input "1"
click at [501, 226] on input "0" at bounding box center [531, 223] width 61 height 19
type input "5"
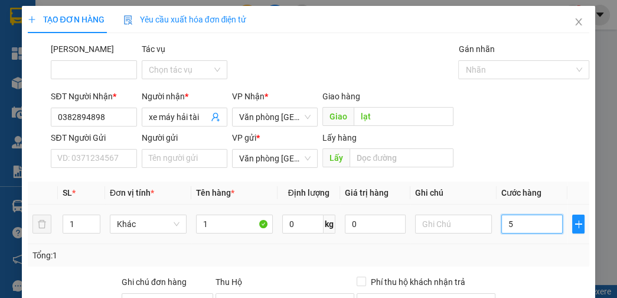
type input "50"
type input "500"
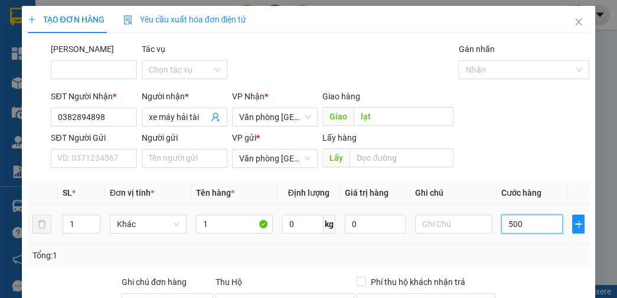
type input "500"
type input "5.000"
type input "50.000"
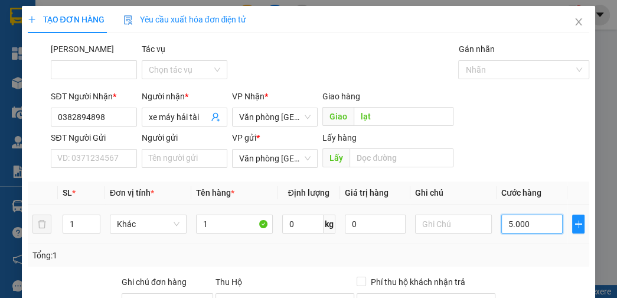
type input "50.000"
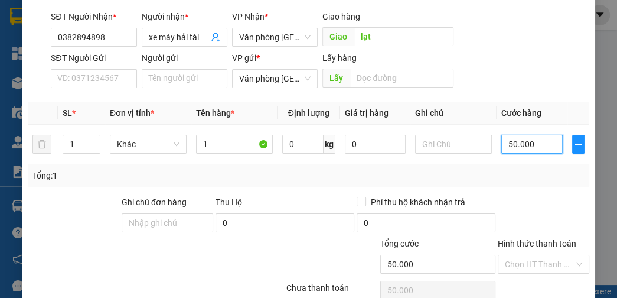
scroll to position [133, 0]
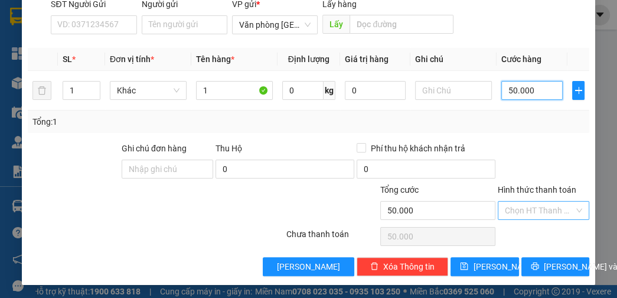
type input "50.000"
click at [534, 208] on input "Hình thức thanh toán" at bounding box center [539, 210] width 69 height 18
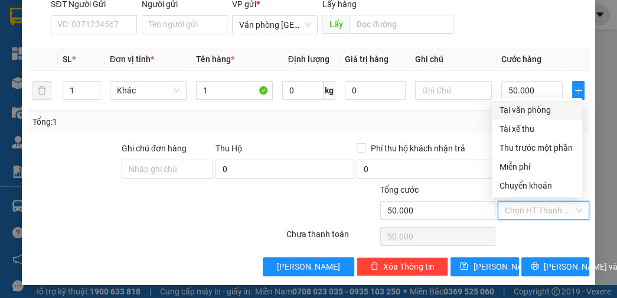
click at [544, 106] on div "Tại văn phòng" at bounding box center [537, 109] width 76 height 13
type input "0"
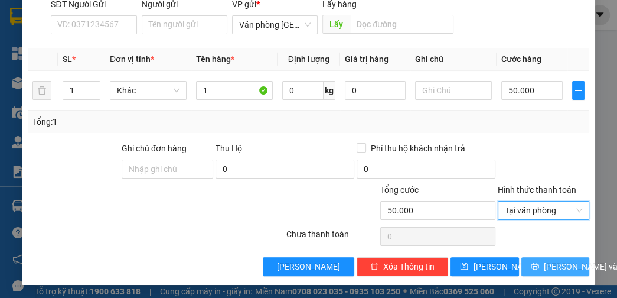
click at [560, 266] on span "[PERSON_NAME] và In" at bounding box center [585, 266] width 83 height 13
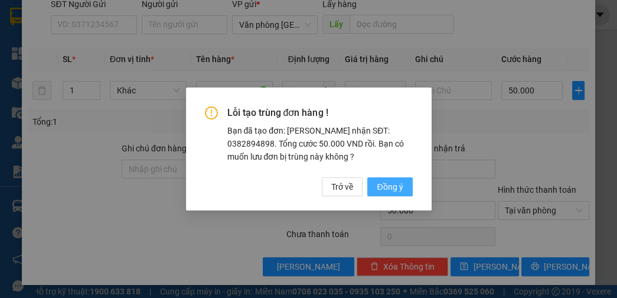
click at [400, 184] on span "Đồng ý" at bounding box center [390, 186] width 26 height 13
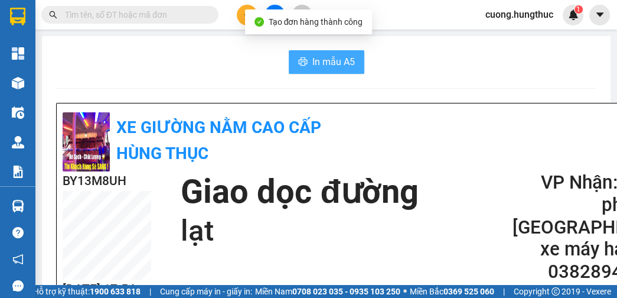
click at [320, 64] on span "In mẫu A5" at bounding box center [333, 61] width 43 height 15
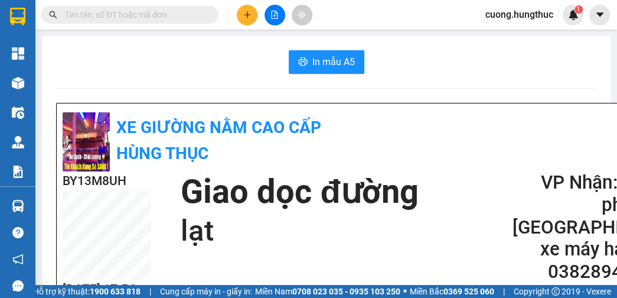
drag, startPoint x: 239, startPoint y: 25, endPoint x: 246, endPoint y: 15, distance: 12.3
click at [244, 19] on div "Kết quả tìm kiếm ( 0 ) Bộ lọc No Data cuong.hungthuc 1" at bounding box center [308, 15] width 617 height 30
click at [246, 15] on icon "plus" at bounding box center [247, 15] width 8 height 8
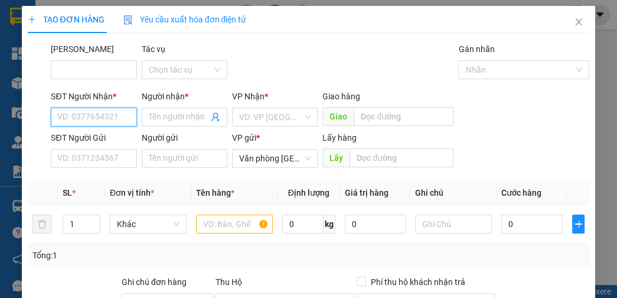
click at [105, 123] on input "SĐT Người Nhận *" at bounding box center [94, 116] width 86 height 19
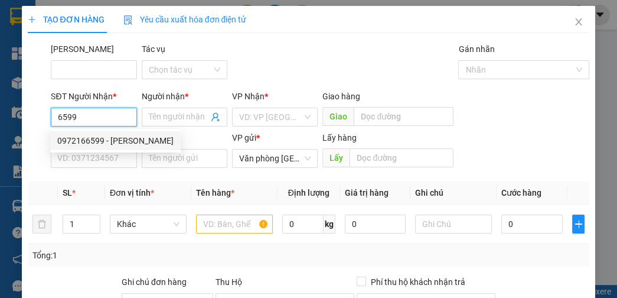
click at [106, 141] on div "0972166599 - anh tuấn" at bounding box center [115, 140] width 116 height 13
type input "0972166599"
type input "anh tuấn"
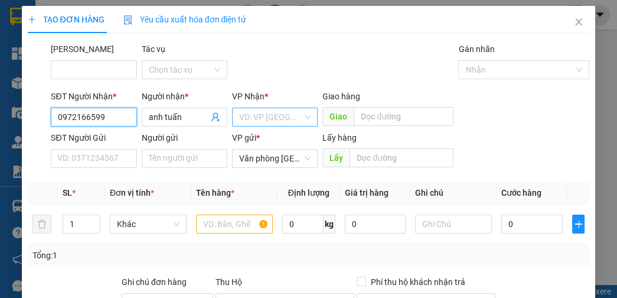
click at [302, 113] on div "VD: VP [GEOGRAPHIC_DATA]" at bounding box center [275, 116] width 86 height 19
type input "0972166599"
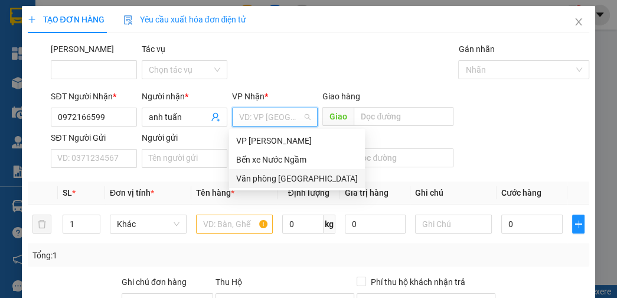
click at [281, 176] on div "Văn phòng [GEOGRAPHIC_DATA]" at bounding box center [297, 178] width 122 height 13
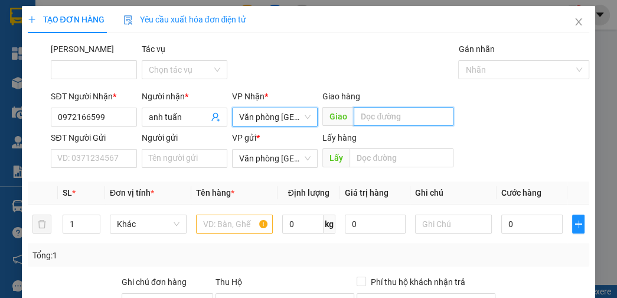
click at [376, 116] on input "text" at bounding box center [404, 116] width 100 height 19
type input "nhà máy đương"
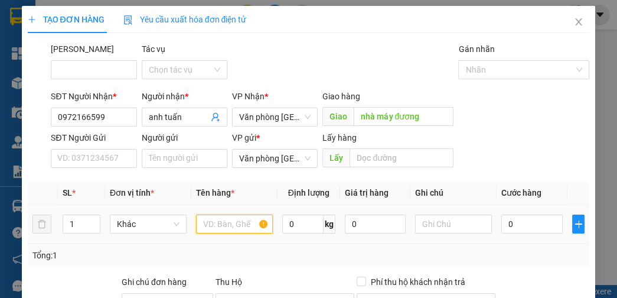
click at [236, 228] on input "text" at bounding box center [234, 223] width 77 height 19
click at [77, 228] on input "1" at bounding box center [81, 224] width 37 height 18
type input "8"
click at [250, 231] on input "text" at bounding box center [234, 223] width 77 height 19
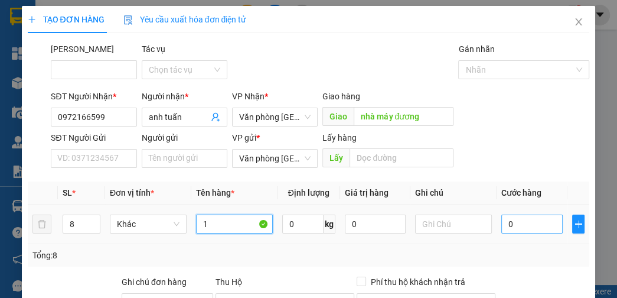
type input "1"
click at [515, 218] on input "0" at bounding box center [531, 223] width 61 height 19
type input "8"
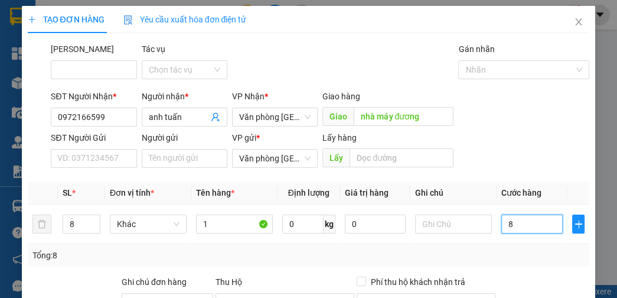
type input "80"
type input "800"
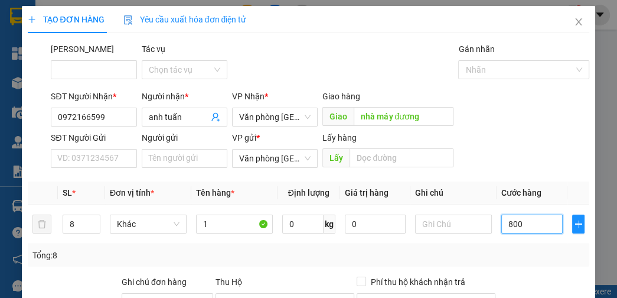
type input "800"
type input "8.000"
type input "80.000"
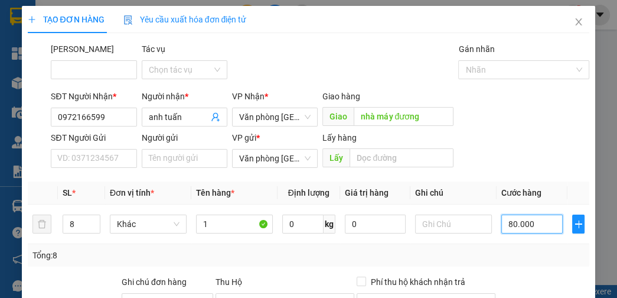
type input "80.000"
type input "800.000"
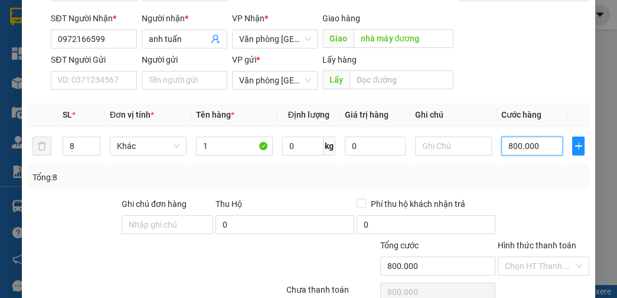
scroll to position [94, 0]
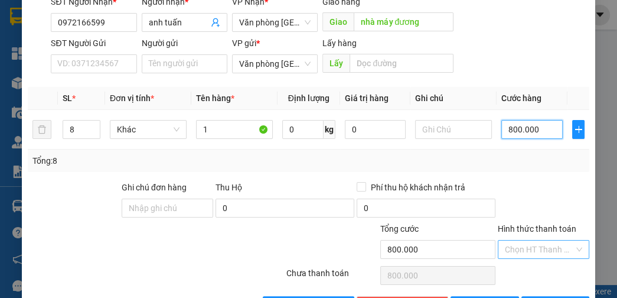
type input "800.000"
click at [520, 251] on input "Hình thức thanh toán" at bounding box center [539, 249] width 69 height 18
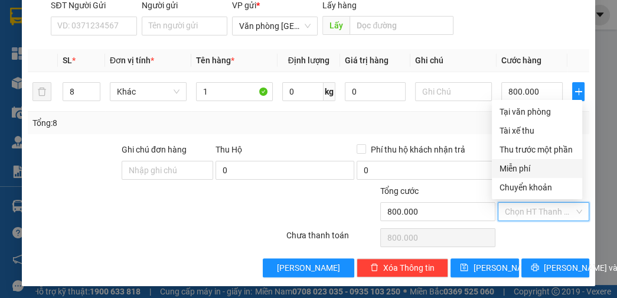
scroll to position [133, 0]
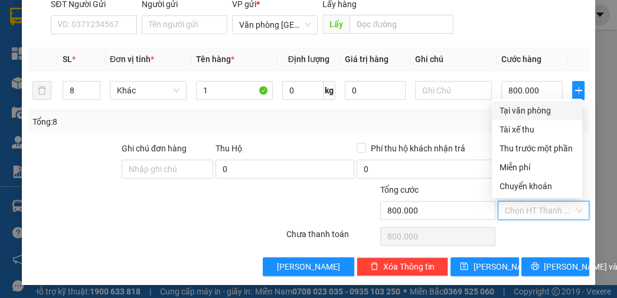
click at [527, 107] on div "Tại văn phòng" at bounding box center [537, 110] width 76 height 13
type input "0"
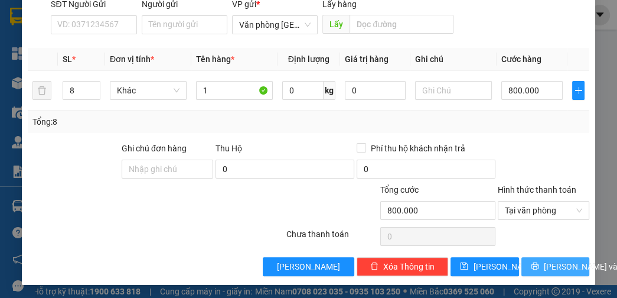
click at [538, 260] on button "[PERSON_NAME] và In" at bounding box center [555, 266] width 68 height 19
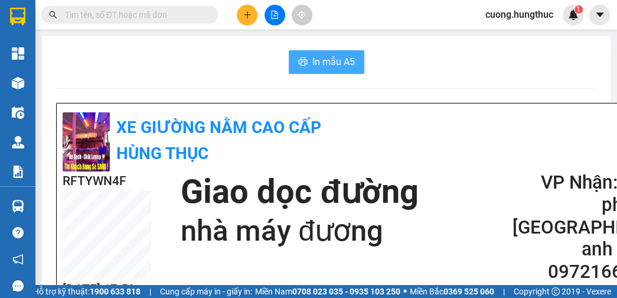
click at [335, 70] on button "In mẫu A5" at bounding box center [327, 62] width 76 height 24
click at [518, 71] on div "In mẫu A5" at bounding box center [326, 62] width 540 height 24
click at [252, 17] on button at bounding box center [247, 15] width 21 height 21
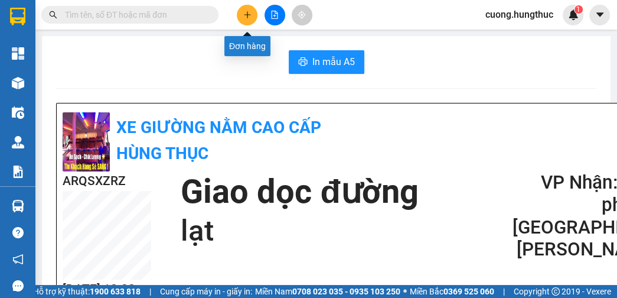
click at [256, 19] on button at bounding box center [247, 15] width 21 height 21
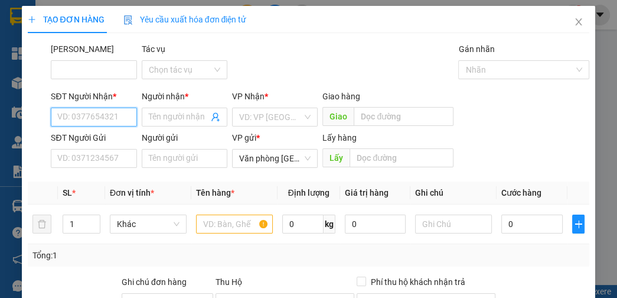
click at [78, 123] on input "SĐT Người Nhận *" at bounding box center [94, 116] width 86 height 19
type input "3"
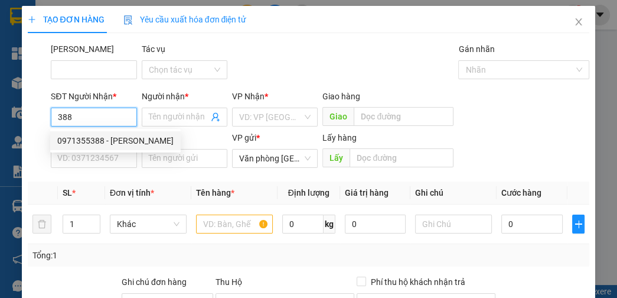
click at [96, 138] on div "0971355388 - [PERSON_NAME]" at bounding box center [115, 140] width 116 height 13
type input "0971355388"
type input "[PERSON_NAME]"
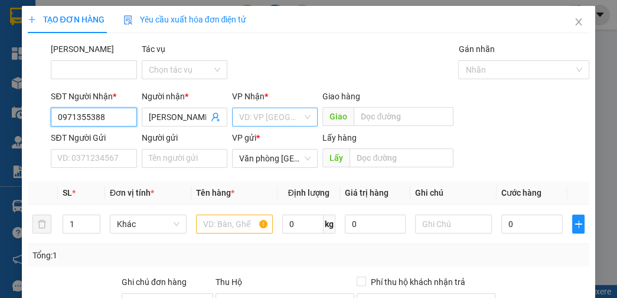
type input "0971355388"
click at [267, 109] on input "search" at bounding box center [270, 117] width 63 height 18
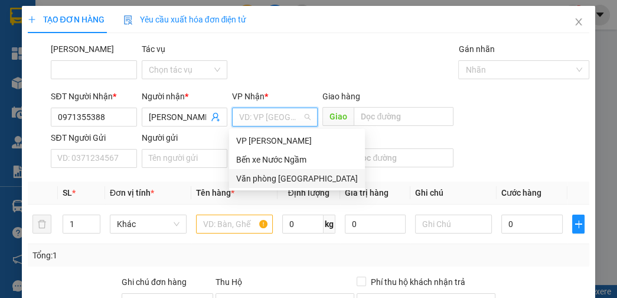
click at [276, 182] on div "Văn phòng [GEOGRAPHIC_DATA]" at bounding box center [297, 178] width 136 height 19
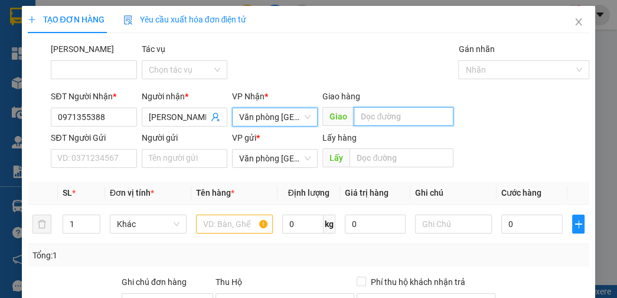
click at [384, 115] on input "text" at bounding box center [404, 116] width 100 height 19
type input "a"
type input "lạt"
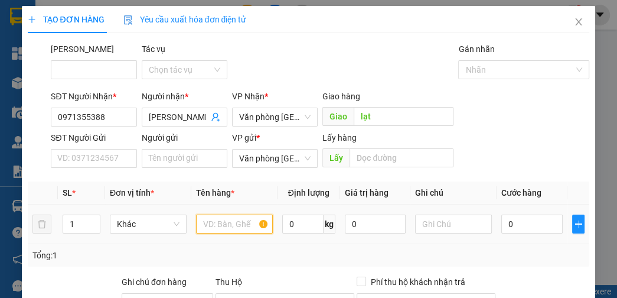
click at [205, 224] on input "text" at bounding box center [234, 223] width 77 height 19
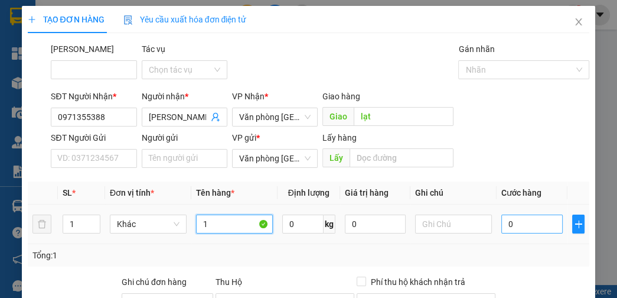
type input "1"
click at [545, 224] on input "0" at bounding box center [531, 223] width 61 height 19
type input "5"
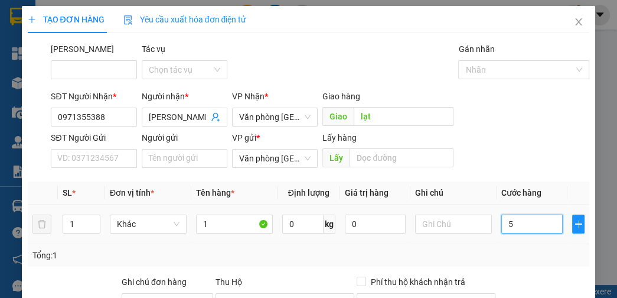
type input "50"
type input "500"
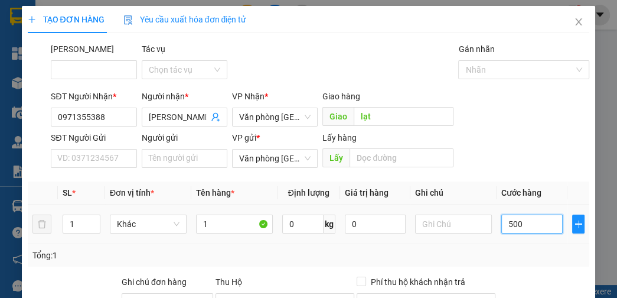
type input "500"
type input "5.000"
type input "50.000"
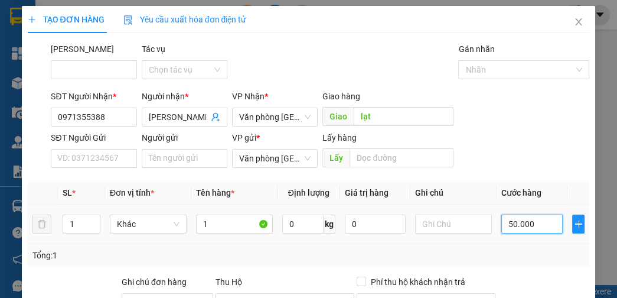
type input "50.000"
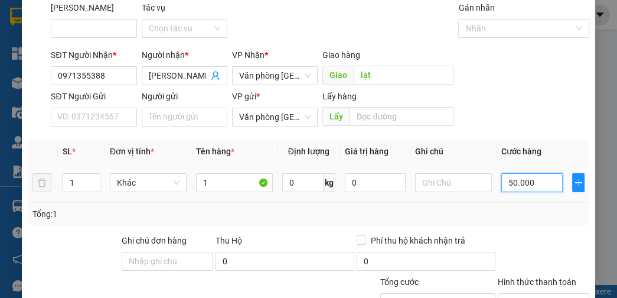
scroll to position [133, 0]
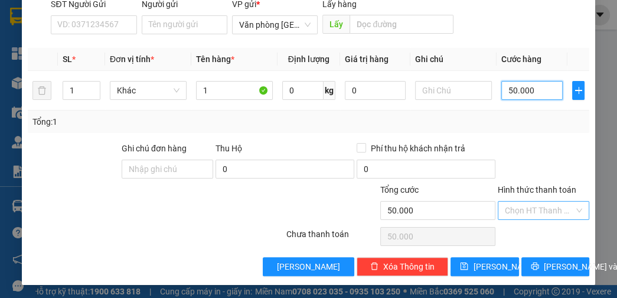
type input "50.000"
click at [534, 205] on input "Hình thức thanh toán" at bounding box center [539, 210] width 69 height 18
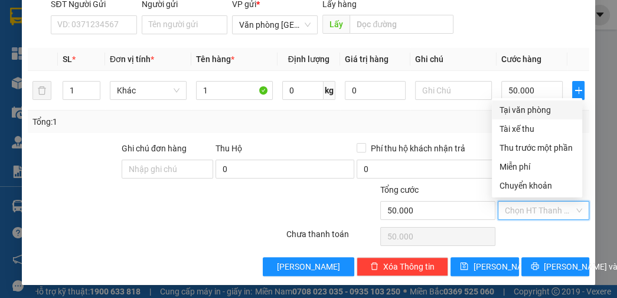
click at [536, 113] on div "Tại văn phòng" at bounding box center [537, 109] width 76 height 13
type input "0"
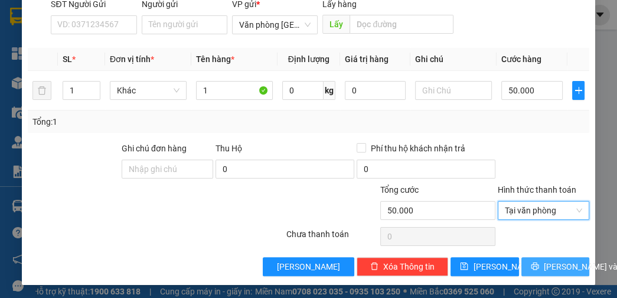
click at [555, 266] on span "[PERSON_NAME] và In" at bounding box center [585, 266] width 83 height 13
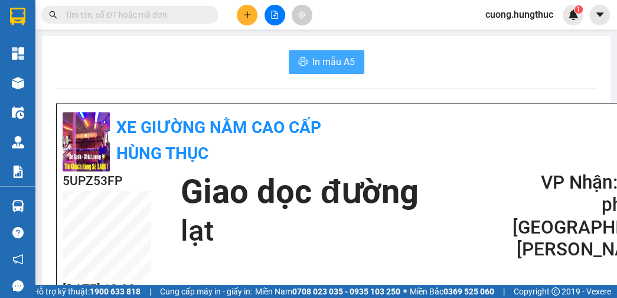
click at [317, 64] on span "In mẫu A5" at bounding box center [333, 61] width 43 height 15
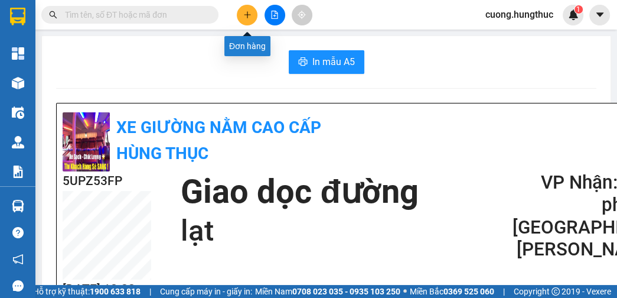
click at [255, 19] on button at bounding box center [247, 15] width 21 height 21
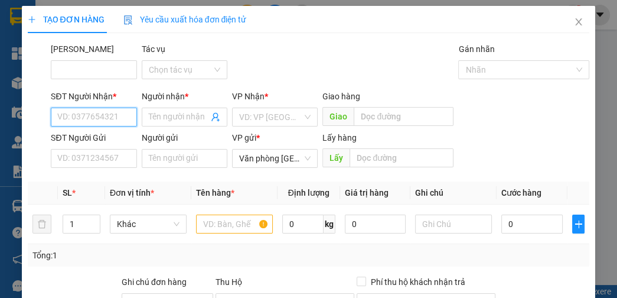
click at [105, 116] on input "SĐT Người Nhận *" at bounding box center [94, 116] width 86 height 19
click at [90, 123] on input "1020" at bounding box center [94, 116] width 86 height 19
type input "1"
type input "0971091020"
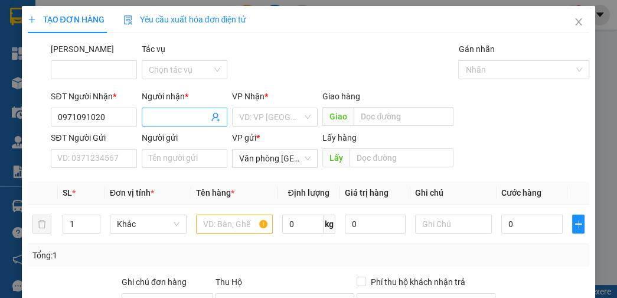
click at [177, 120] on input "Người nhận *" at bounding box center [179, 116] width 60 height 13
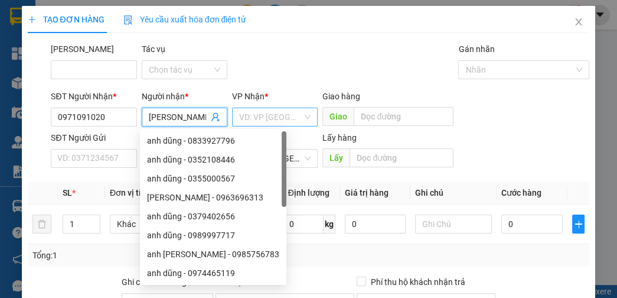
type input "anh dũng"
click at [282, 108] on input "search" at bounding box center [270, 117] width 63 height 18
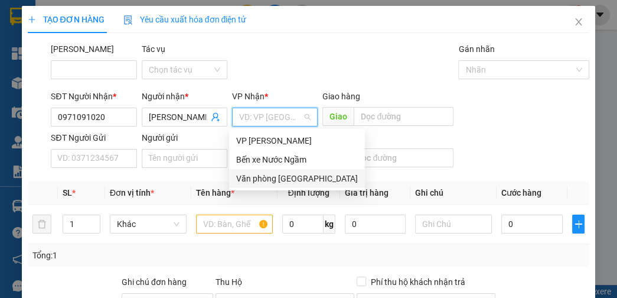
click at [292, 178] on div "Văn phòng [GEOGRAPHIC_DATA]" at bounding box center [297, 178] width 122 height 13
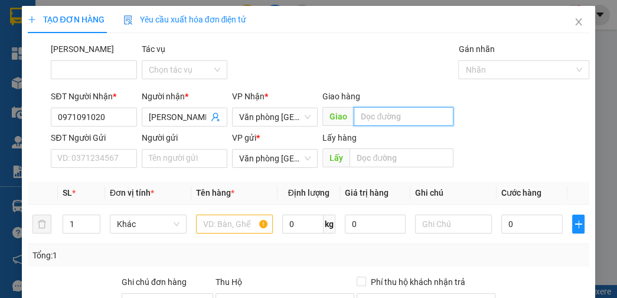
click at [381, 120] on input "text" at bounding box center [404, 116] width 100 height 19
type input "giang sơn"
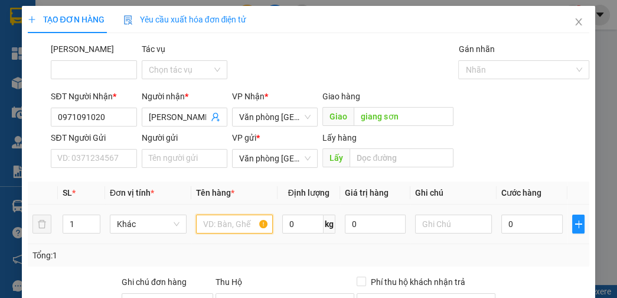
click at [221, 214] on input "text" at bounding box center [234, 223] width 77 height 19
type input "1"
click at [516, 233] on div "0" at bounding box center [531, 224] width 61 height 24
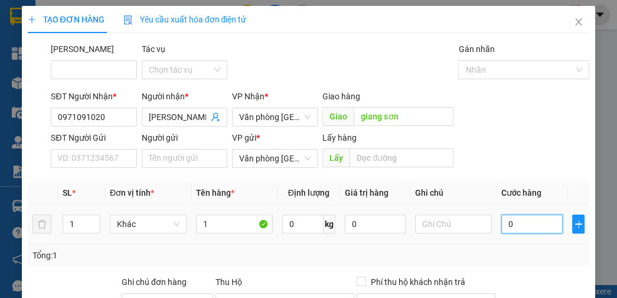
click at [510, 230] on input "0" at bounding box center [531, 223] width 61 height 19
type input "5"
type input "50"
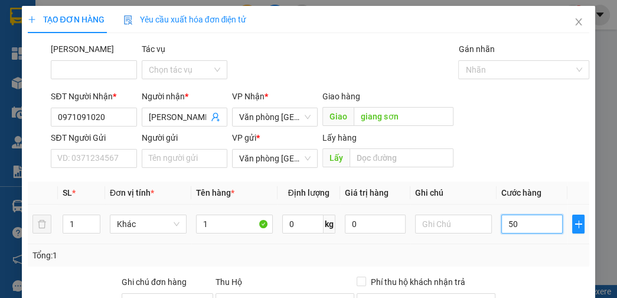
type input "50"
type input "500"
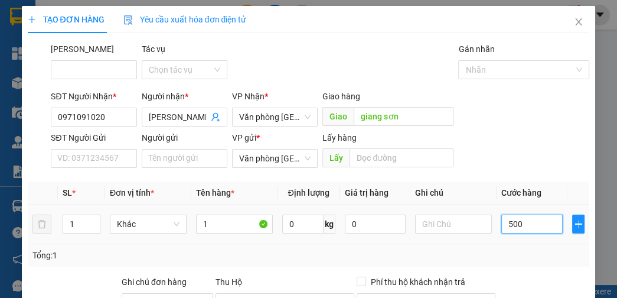
type input "5.000"
type input "50.000"
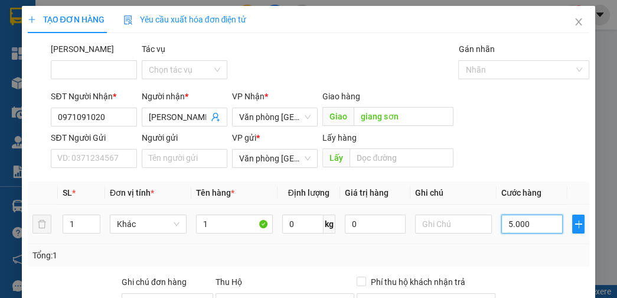
type input "50.000"
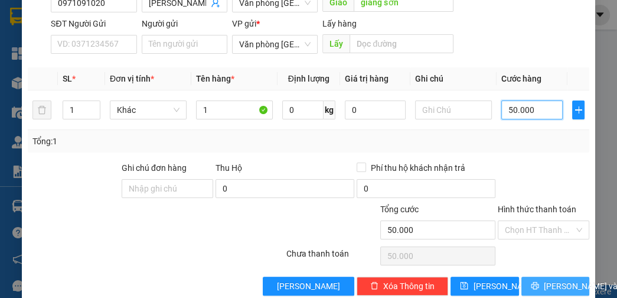
scroll to position [133, 0]
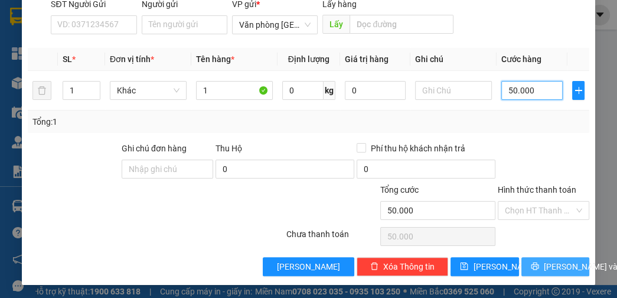
type input "50.000"
click at [549, 262] on span "[PERSON_NAME] và In" at bounding box center [585, 266] width 83 height 13
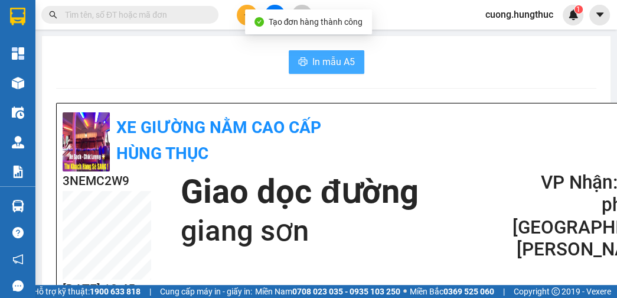
click at [321, 68] on span "In mẫu A5" at bounding box center [333, 61] width 43 height 15
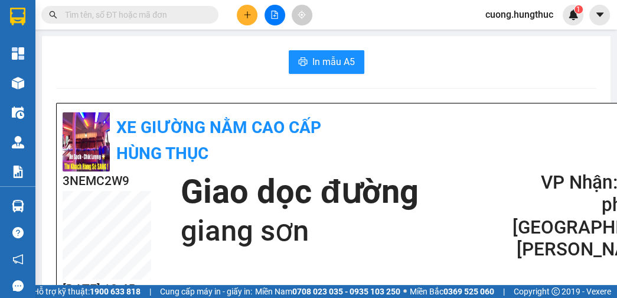
click at [250, 17] on icon "plus" at bounding box center [247, 15] width 8 height 8
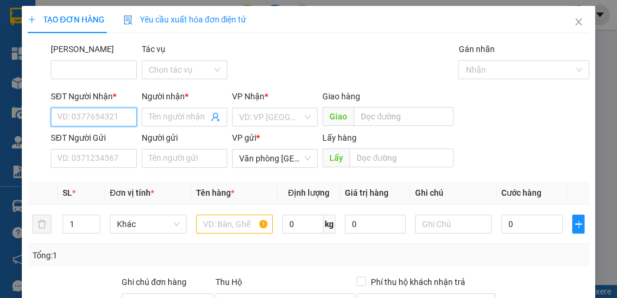
click at [100, 124] on input "SĐT Người Nhận *" at bounding box center [94, 116] width 86 height 19
click at [94, 125] on input "SĐT Người Nhận *" at bounding box center [94, 116] width 86 height 19
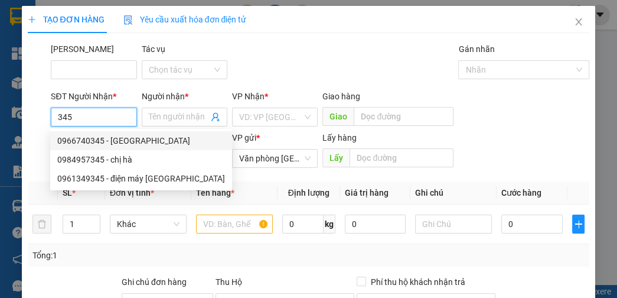
click at [92, 145] on div "0966740345 - Ngân hà" at bounding box center [141, 140] width 168 height 13
type input "0966740345"
type input "Ngân hà"
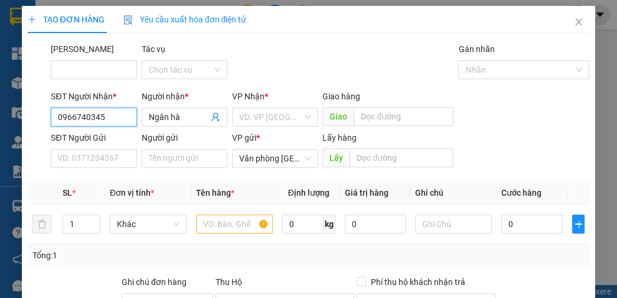
type input "0966740345"
click at [265, 132] on div "VP gửi *" at bounding box center [275, 137] width 86 height 13
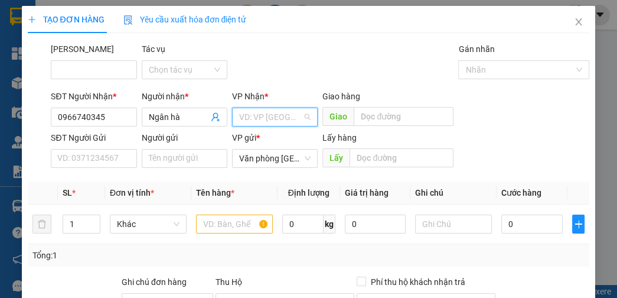
click at [293, 108] on input "search" at bounding box center [270, 117] width 63 height 18
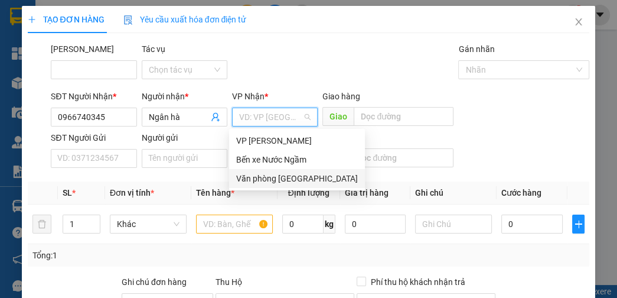
click at [285, 175] on div "Văn phòng [GEOGRAPHIC_DATA]" at bounding box center [297, 178] width 122 height 13
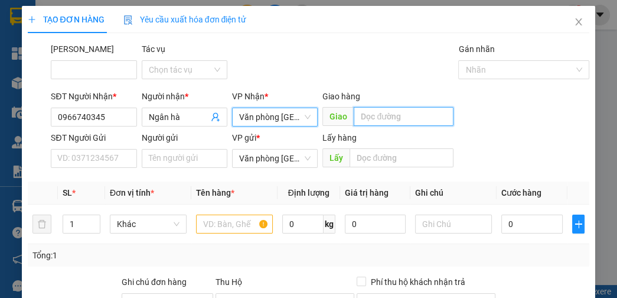
click at [384, 113] on input "text" at bounding box center [404, 116] width 100 height 19
type input "cưà"
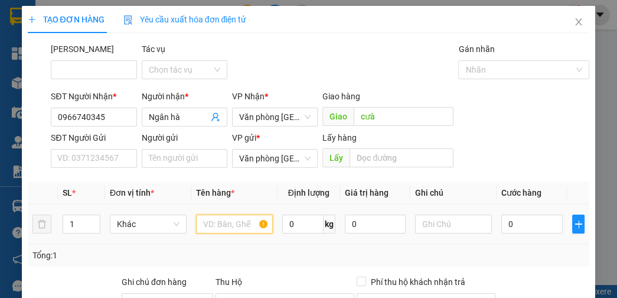
drag, startPoint x: 230, startPoint y: 220, endPoint x: 237, endPoint y: 204, distance: 16.9
click at [236, 206] on td at bounding box center [234, 224] width 86 height 40
click at [78, 224] on input "1" at bounding box center [81, 224] width 37 height 18
type input "11"
click at [230, 217] on input "text" at bounding box center [234, 223] width 77 height 19
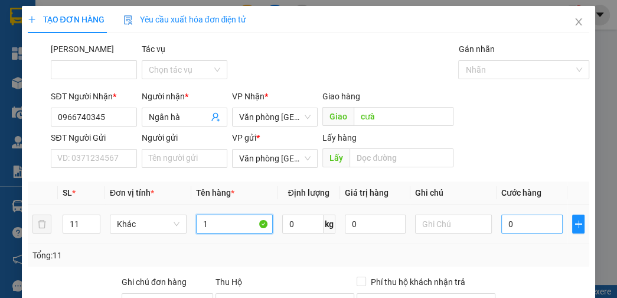
type input "1"
type input "3"
type input "33"
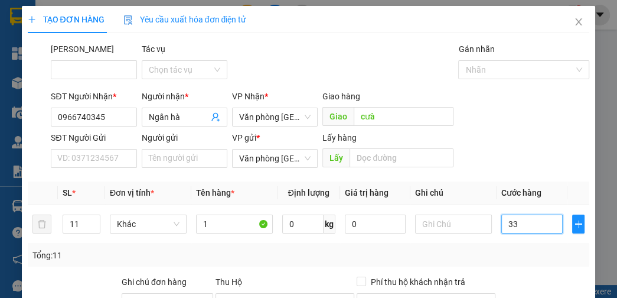
type input "33"
type input "330"
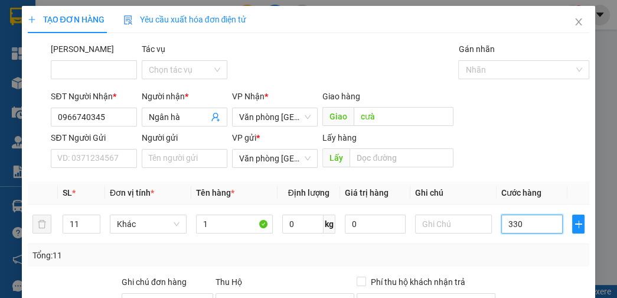
type input "3.300"
type input "33.000"
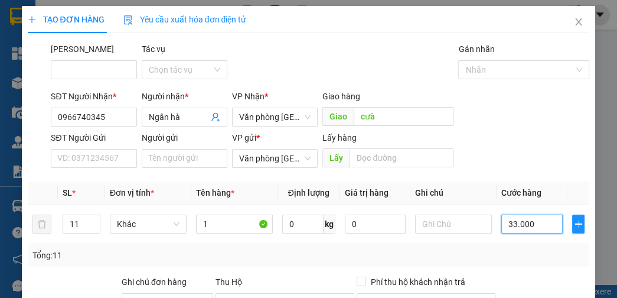
type input "33.000"
type input "330.000"
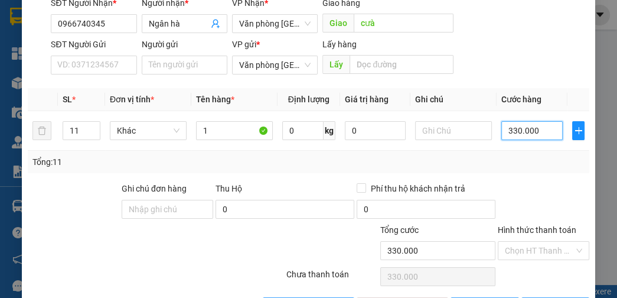
scroll to position [133, 0]
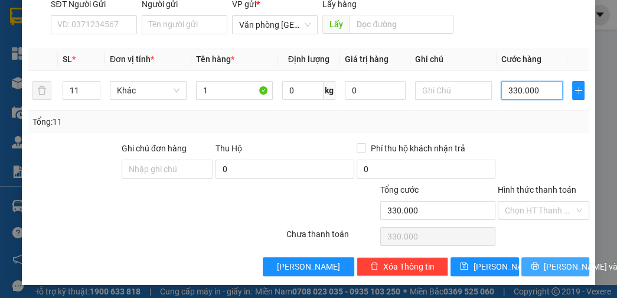
type input "330.000"
click at [555, 266] on span "[PERSON_NAME] và In" at bounding box center [585, 266] width 83 height 13
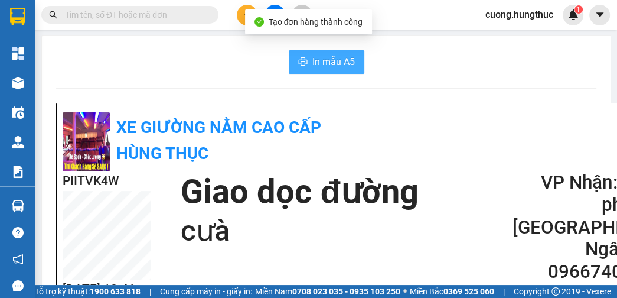
click at [299, 72] on button "In mẫu A5" at bounding box center [327, 62] width 76 height 24
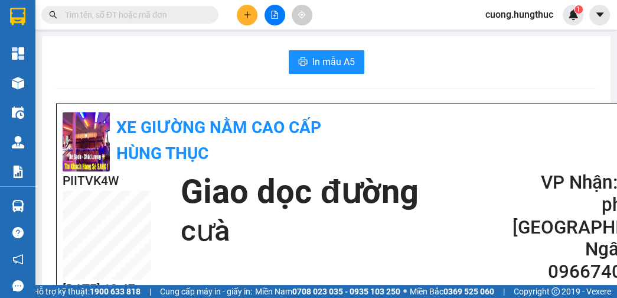
click at [495, 68] on div "In mẫu A5" at bounding box center [326, 62] width 540 height 24
click at [246, 18] on icon "plus" at bounding box center [247, 15] width 8 height 8
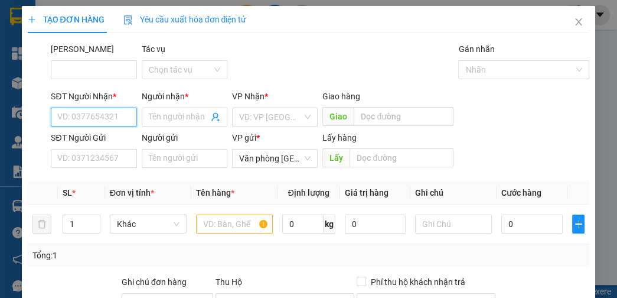
click at [110, 113] on input "SĐT Người Nhận *" at bounding box center [94, 116] width 86 height 19
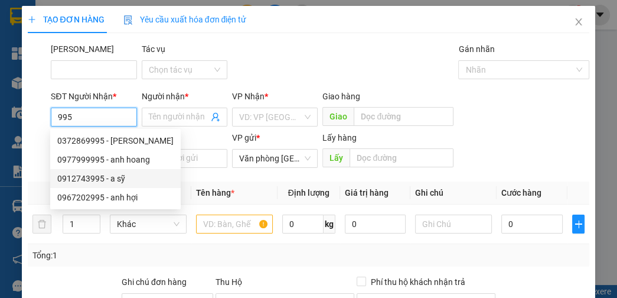
click at [127, 180] on div "0912743995 - a sỹ" at bounding box center [115, 178] width 116 height 13
type input "0912743995"
type input "a sỹ"
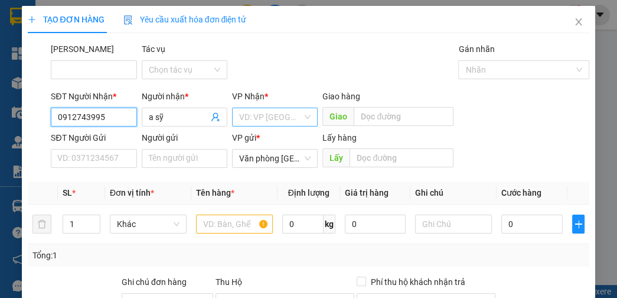
type input "0912743995"
click at [276, 118] on input "search" at bounding box center [270, 117] width 63 height 18
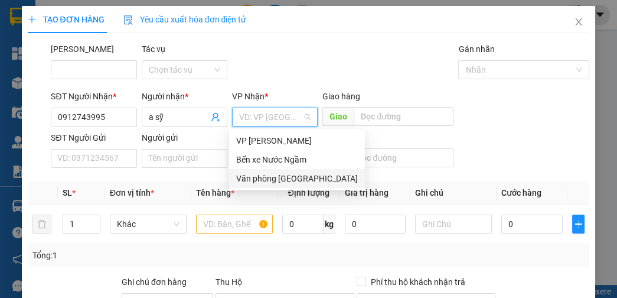
click at [266, 182] on div "Văn phòng [GEOGRAPHIC_DATA]" at bounding box center [297, 178] width 122 height 13
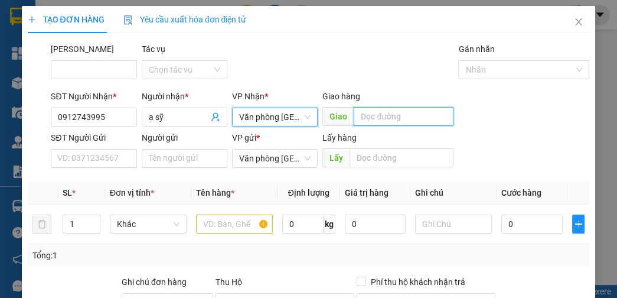
click at [385, 109] on input "text" at bounding box center [404, 116] width 100 height 19
type input "cưà"
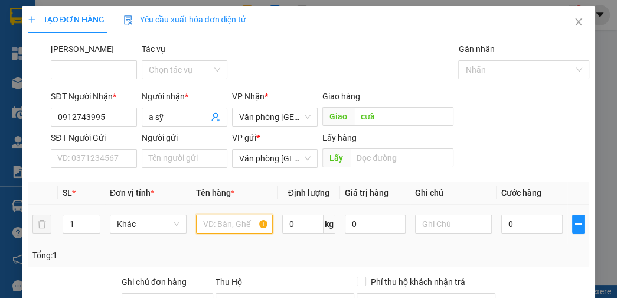
click at [215, 224] on input "text" at bounding box center [234, 223] width 77 height 19
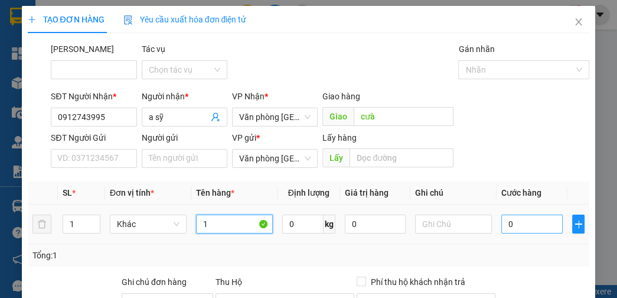
type input "1"
click at [522, 225] on input "0" at bounding box center [531, 223] width 61 height 19
type input "3"
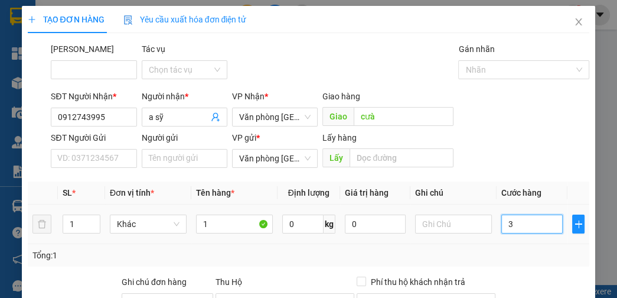
type input "30"
type input "300"
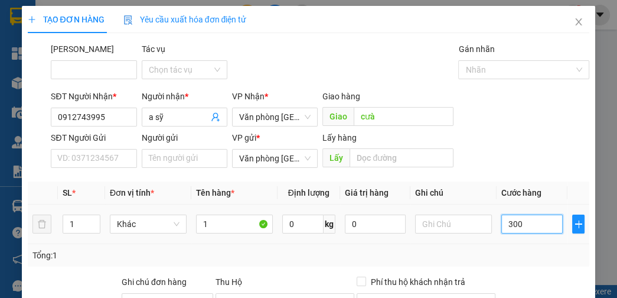
type input "300"
type input "3.000"
type input "30.000"
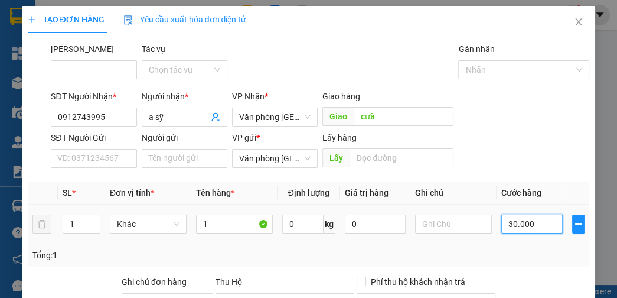
type input "30.000"
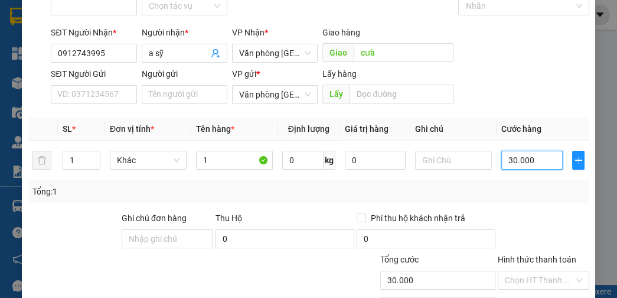
scroll to position [133, 0]
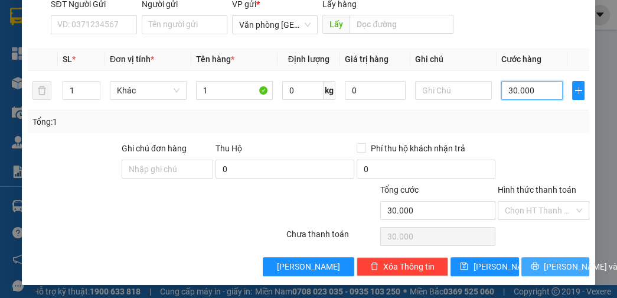
type input "30.000"
click at [544, 264] on span "[PERSON_NAME] và In" at bounding box center [585, 266] width 83 height 13
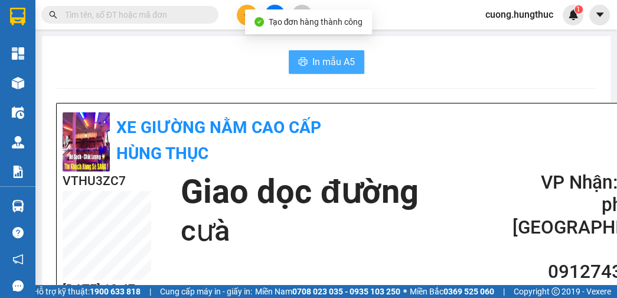
click at [352, 65] on button "In mẫu A5" at bounding box center [327, 62] width 76 height 24
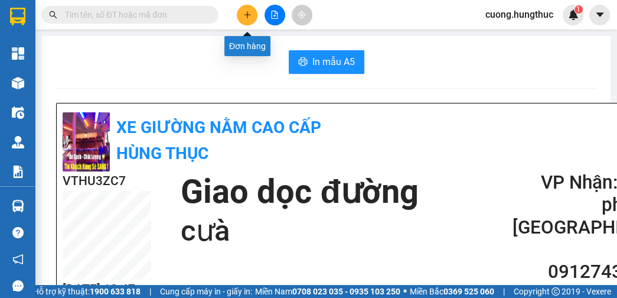
click at [249, 19] on button at bounding box center [247, 15] width 21 height 21
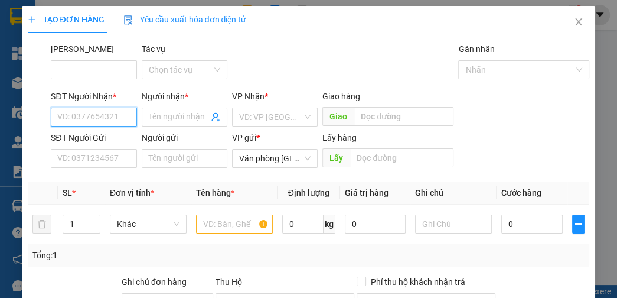
click at [96, 116] on input "SĐT Người Nhận *" at bounding box center [94, 116] width 86 height 19
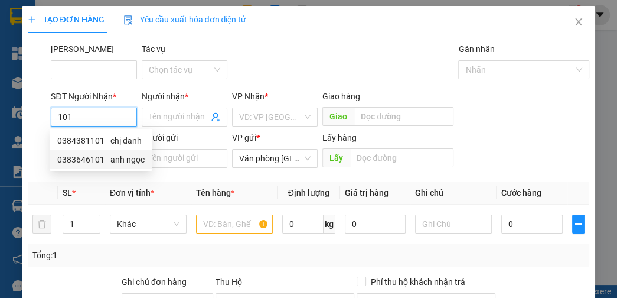
click at [93, 168] on div "0383646101 - anh ngọc" at bounding box center [101, 159] width 102 height 19
type input "0383646101"
type input "anh ngọc"
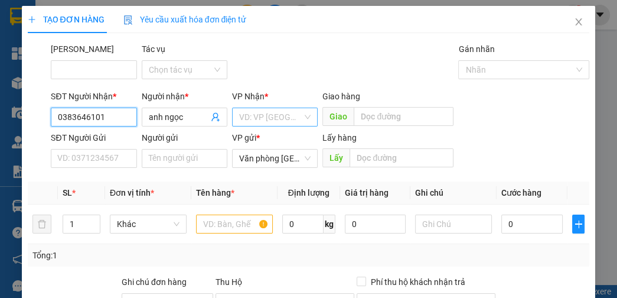
type input "0383646101"
click at [248, 122] on input "search" at bounding box center [270, 117] width 63 height 18
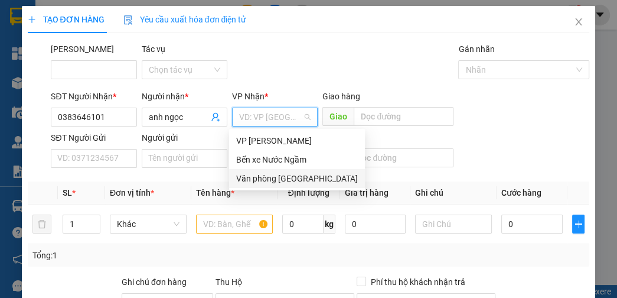
click at [260, 182] on div "Văn phòng [GEOGRAPHIC_DATA]" at bounding box center [297, 178] width 122 height 13
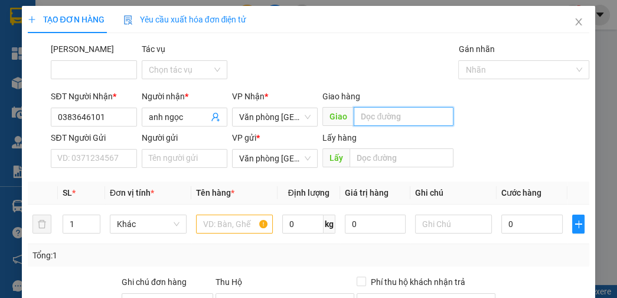
click at [366, 120] on input "text" at bounding box center [404, 116] width 100 height 19
type input "lạt"
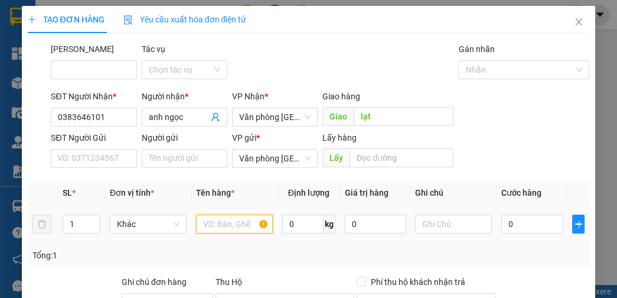
click at [205, 227] on input "text" at bounding box center [234, 223] width 77 height 19
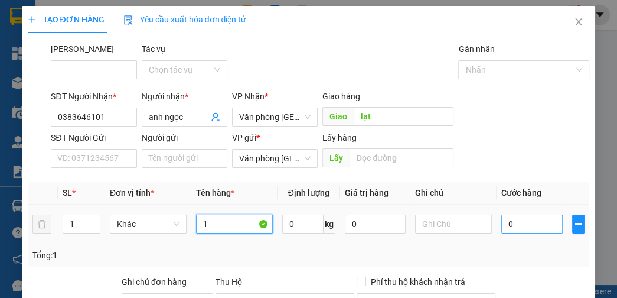
type input "1"
click at [550, 217] on input "0" at bounding box center [531, 223] width 61 height 19
type input "5"
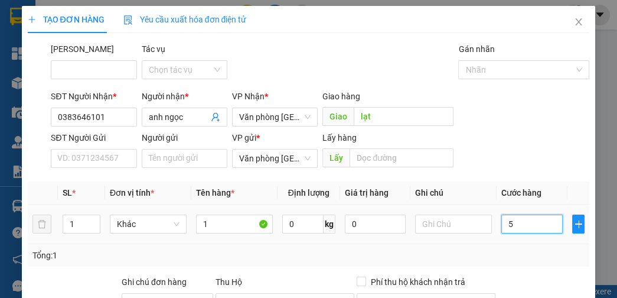
type input "50"
type input "500"
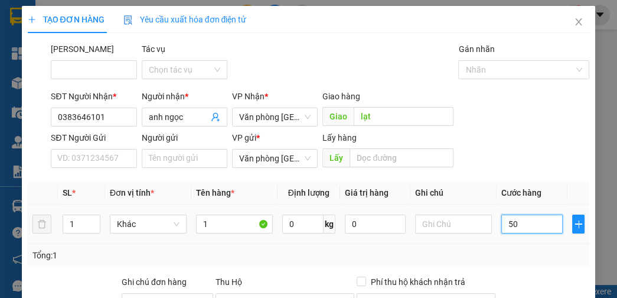
type input "500"
type input "5.000"
type input "50.000.000.000"
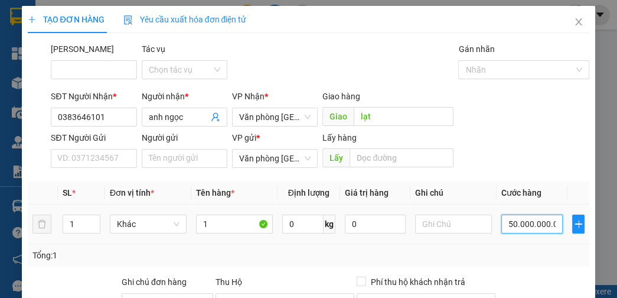
type input "50.000.000.000"
type input "50.000.000.000="
type input "0"
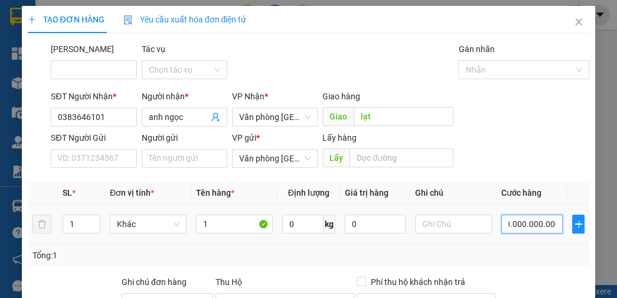
type input "0"
type input "50.000.000.000"
type input "5.000.000.000"
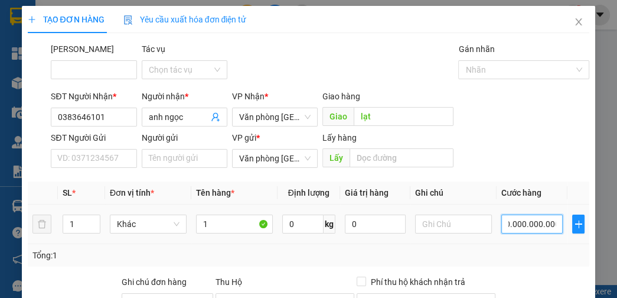
type input "5.000.000.000"
type input "500.000.000"
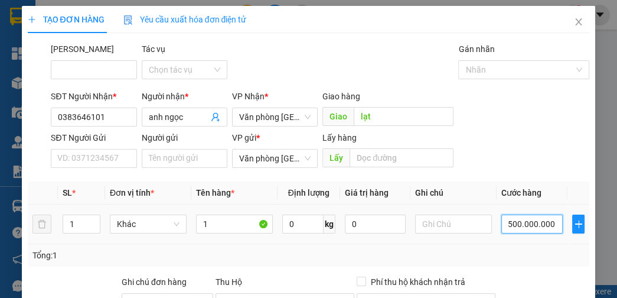
type input "500.000.000"
type input "50.000.000"
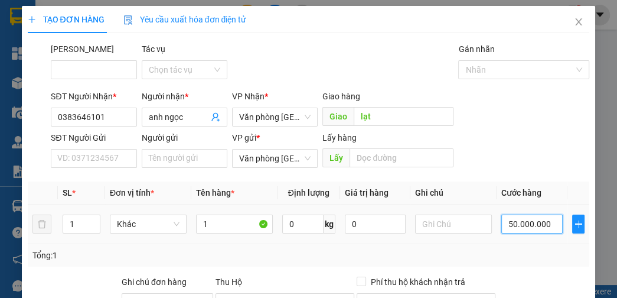
type input "5.000.000"
type input "500.000"
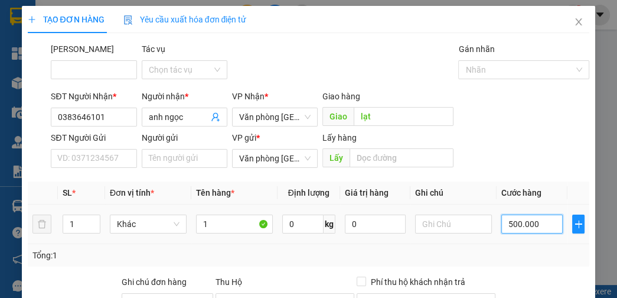
type input "500.000"
type input "50.000"
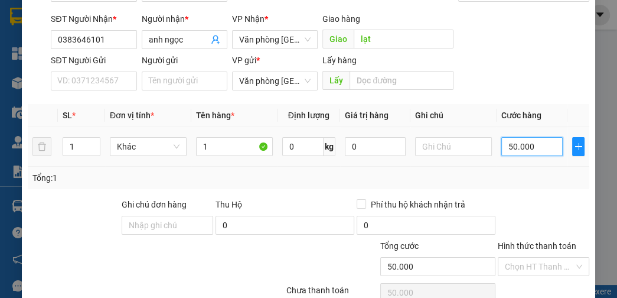
scroll to position [133, 0]
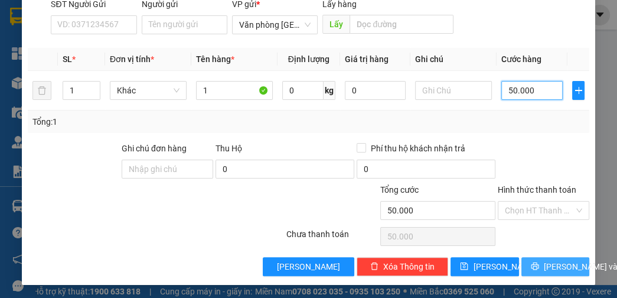
type input "50.000"
click at [524, 260] on button "[PERSON_NAME] và In" at bounding box center [555, 266] width 68 height 19
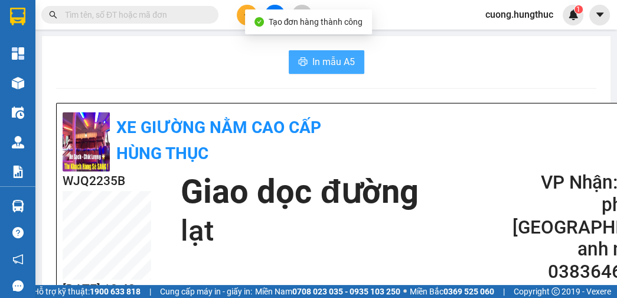
click at [316, 59] on span "In mẫu A5" at bounding box center [333, 61] width 43 height 15
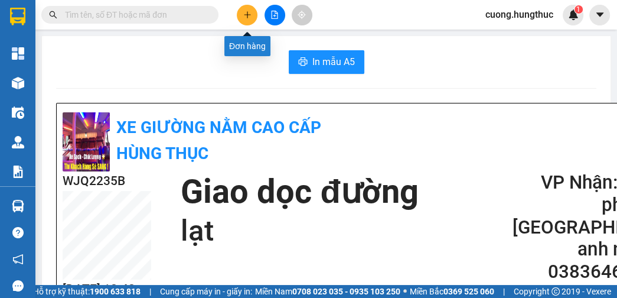
click at [250, 20] on button at bounding box center [247, 15] width 21 height 21
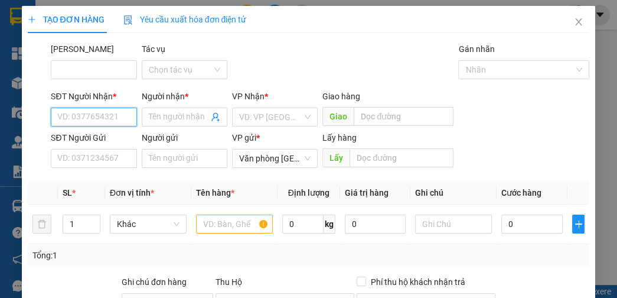
click at [102, 115] on input "SĐT Người Nhận *" at bounding box center [94, 116] width 86 height 19
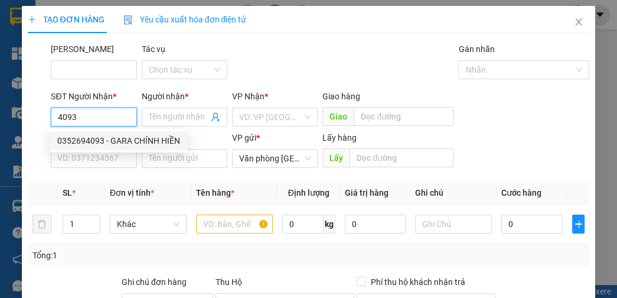
click at [89, 146] on div "0352694093 - GARA CHÍNH HIỀN" at bounding box center [118, 140] width 123 height 13
type input "0352694093"
type input "GARA CHÍNH HIỀN"
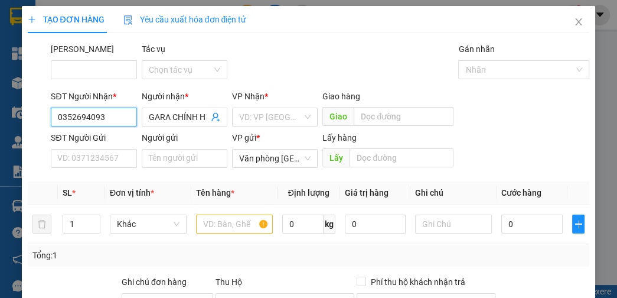
type input "0352694093"
drag, startPoint x: 319, startPoint y: 123, endPoint x: 312, endPoint y: 121, distance: 7.9
click at [312, 121] on div "SĐT Người Nhận * 0352694093 0352694093 Người nhận * GARA CHÍNH HIỀN VP Nhận * V…" at bounding box center [319, 110] width 543 height 41
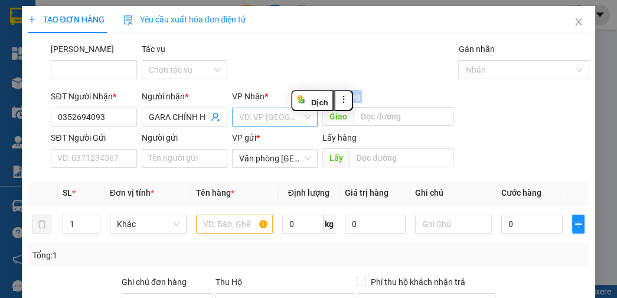
click at [306, 119] on div "VD: VP [GEOGRAPHIC_DATA]" at bounding box center [275, 116] width 86 height 19
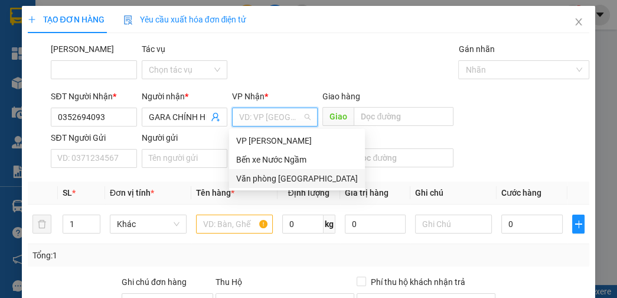
click at [282, 182] on div "Văn phòng [GEOGRAPHIC_DATA]" at bounding box center [297, 178] width 122 height 13
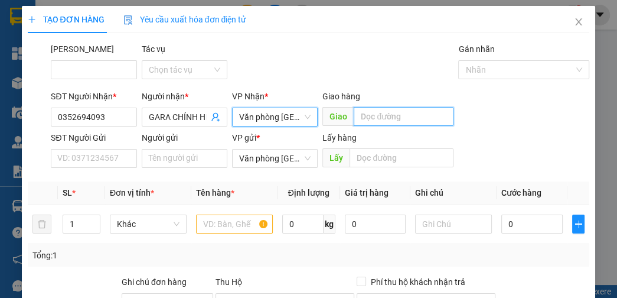
click at [376, 118] on input "text" at bounding box center [404, 116] width 100 height 19
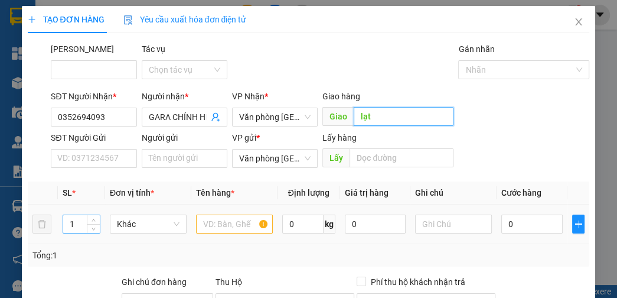
type input "lạt"
click at [80, 222] on input "1" at bounding box center [81, 224] width 37 height 18
type input "3"
click at [220, 230] on input "text" at bounding box center [234, 223] width 77 height 19
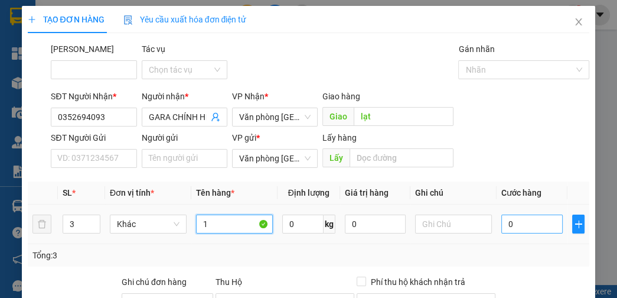
type input "1"
click at [532, 229] on input "0" at bounding box center [531, 223] width 61 height 19
type input "1"
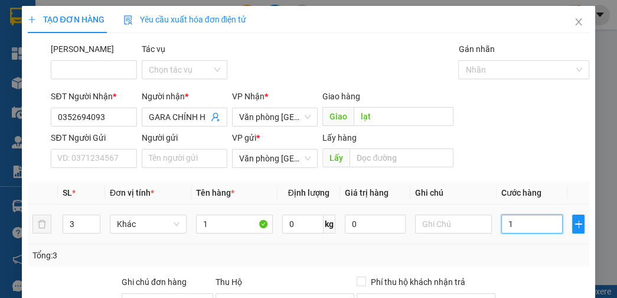
type input "15"
type input "150"
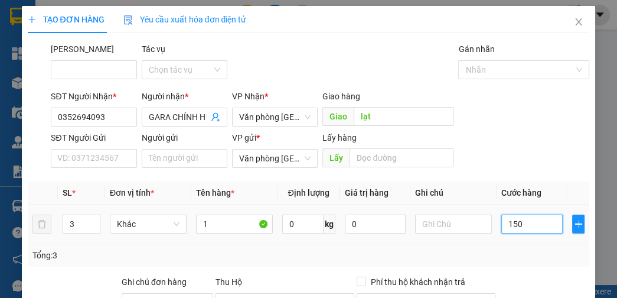
type input "150"
type input "1.500"
type input "15.000"
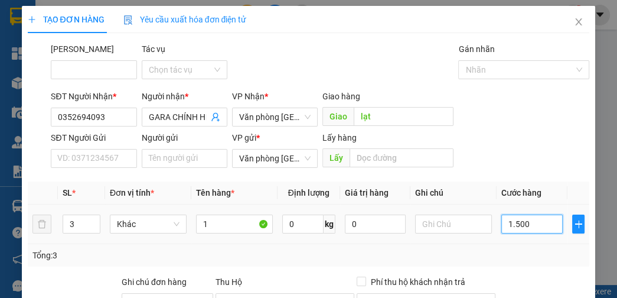
type input "15.000"
type input "150.000"
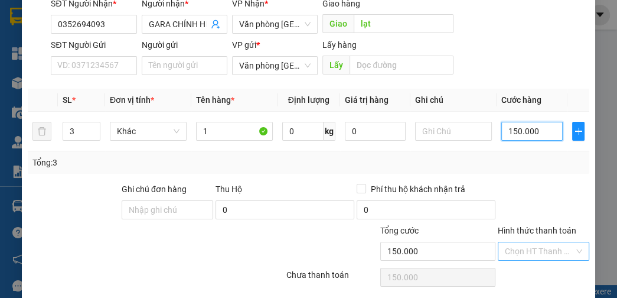
scroll to position [94, 0]
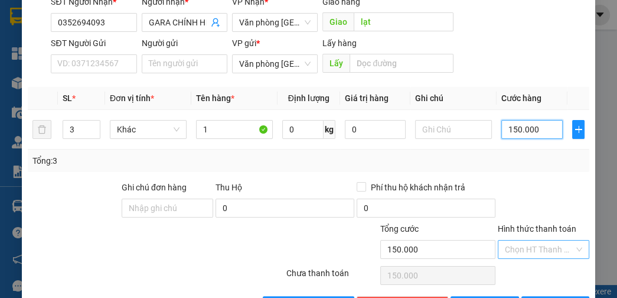
type input "150.000"
click at [529, 242] on input "Hình thức thanh toán" at bounding box center [539, 249] width 69 height 18
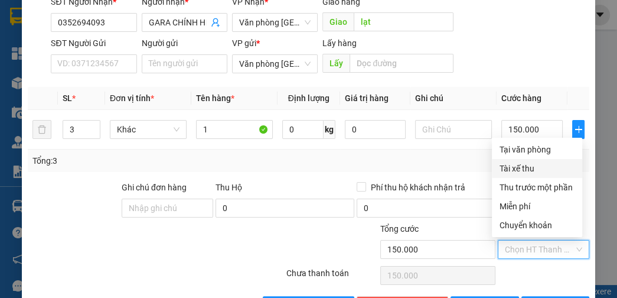
click at [462, 161] on div "Tổng: 3" at bounding box center [308, 160] width 553 height 13
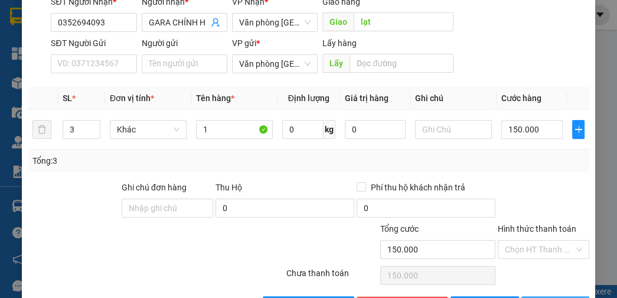
scroll to position [133, 0]
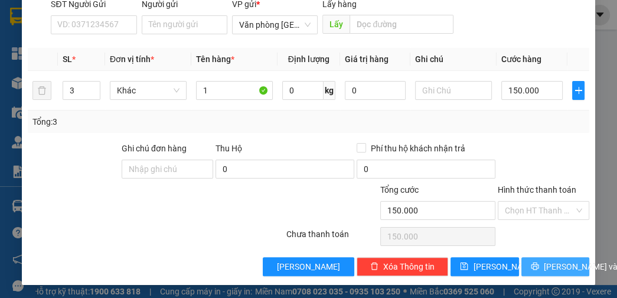
click at [533, 260] on button "[PERSON_NAME] và In" at bounding box center [555, 266] width 68 height 19
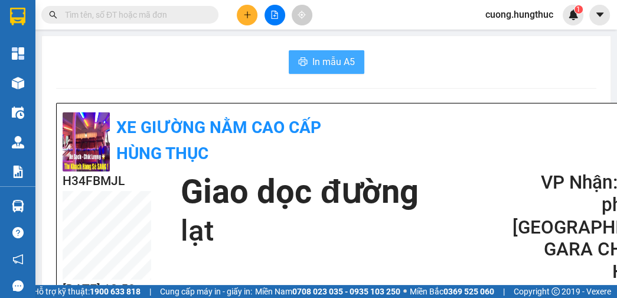
drag, startPoint x: 315, startPoint y: 63, endPoint x: 321, endPoint y: 64, distance: 5.9
click at [316, 63] on span "In mẫu A5" at bounding box center [333, 61] width 43 height 15
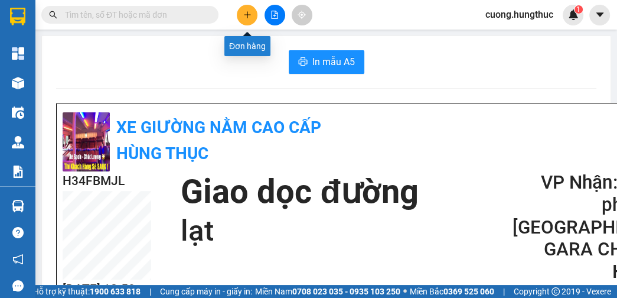
click at [247, 17] on icon "plus" at bounding box center [247, 14] width 1 height 6
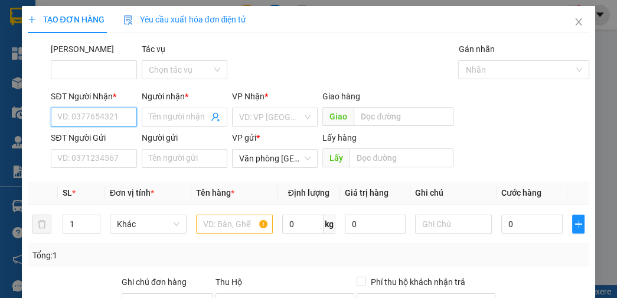
click at [90, 119] on input "SĐT Người Nhận *" at bounding box center [94, 116] width 86 height 19
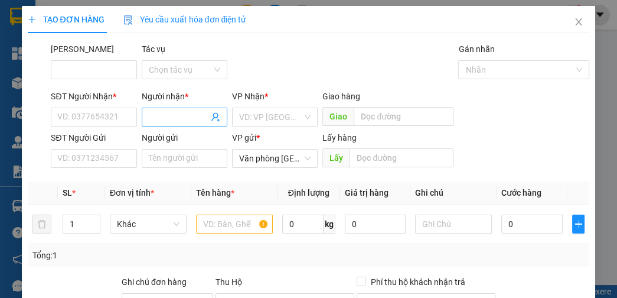
click at [186, 113] on input "Người nhận *" at bounding box center [179, 116] width 60 height 13
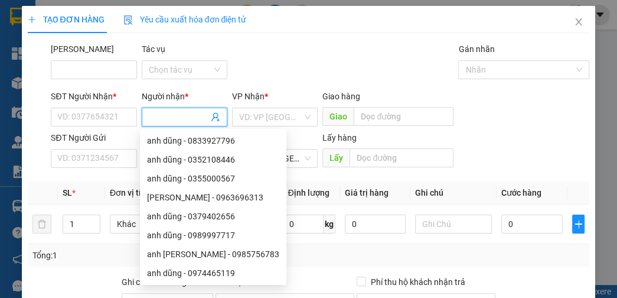
type input "q"
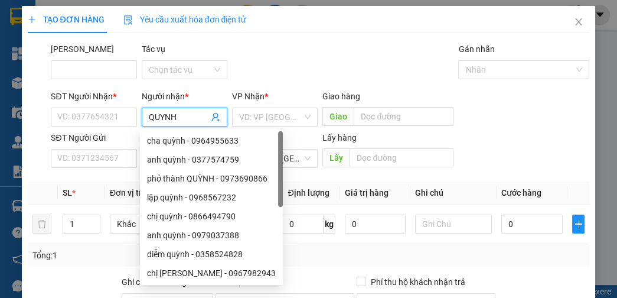
type input "QUYNH T"
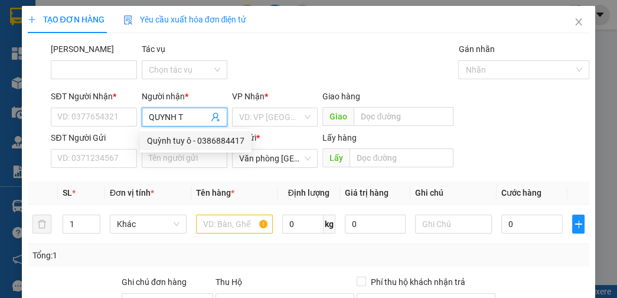
click at [180, 141] on div "Quỳnh tuy ô - 0386884417" at bounding box center [195, 140] width 97 height 13
type input "0386884417"
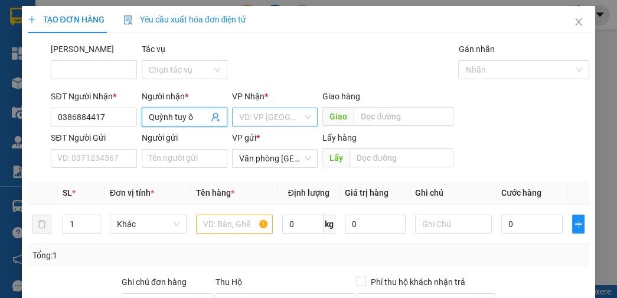
click at [263, 125] on span at bounding box center [270, 117] width 63 height 18
type input "Quỳnh tuy ô"
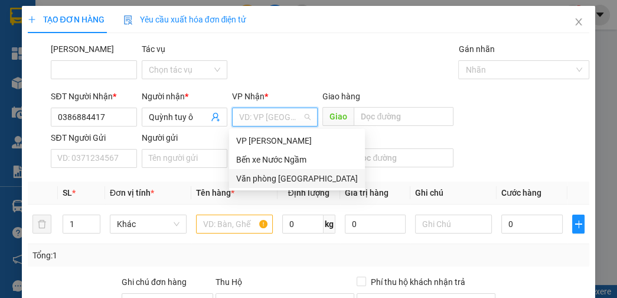
click at [269, 187] on div "Văn phòng [GEOGRAPHIC_DATA]" at bounding box center [297, 178] width 136 height 19
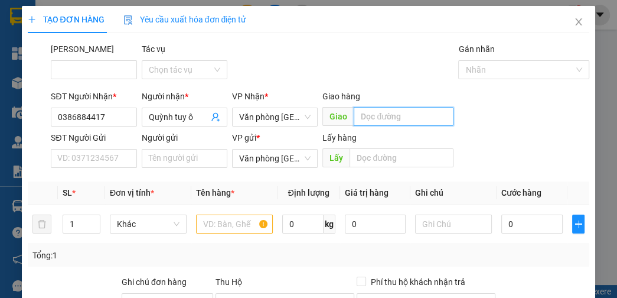
click at [380, 120] on input "text" at bounding box center [404, 116] width 100 height 19
type input "NGÃ 3 RỎI"
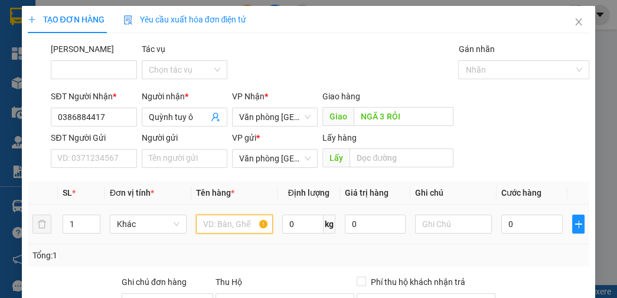
click at [215, 228] on input "text" at bounding box center [234, 223] width 77 height 19
click at [79, 226] on input "1" at bounding box center [81, 224] width 37 height 18
type input "5"
click at [228, 230] on input "text" at bounding box center [234, 223] width 77 height 19
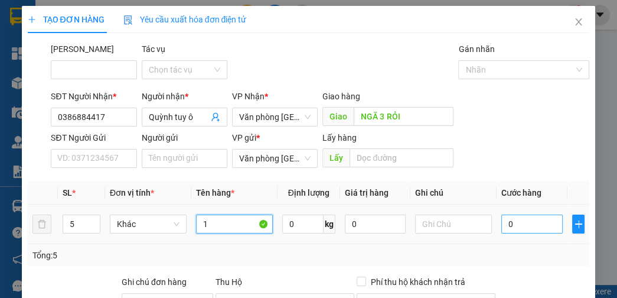
type input "1"
click at [509, 221] on input "0" at bounding box center [531, 223] width 61 height 19
type input "2"
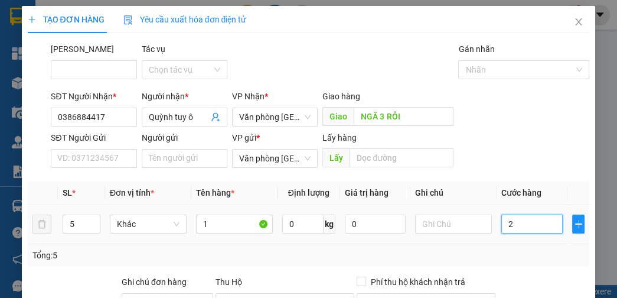
type input "20"
type input "200"
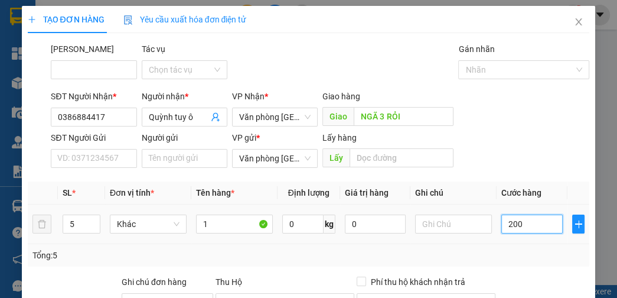
type input "200"
type input "2.000"
type input "20.000"
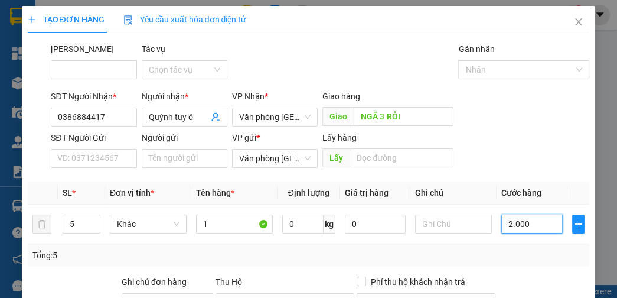
type input "20.000"
type input "200.000"
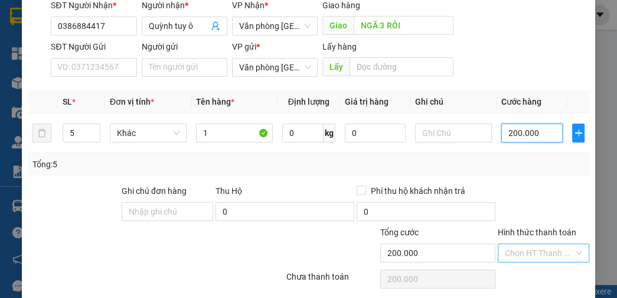
scroll to position [94, 0]
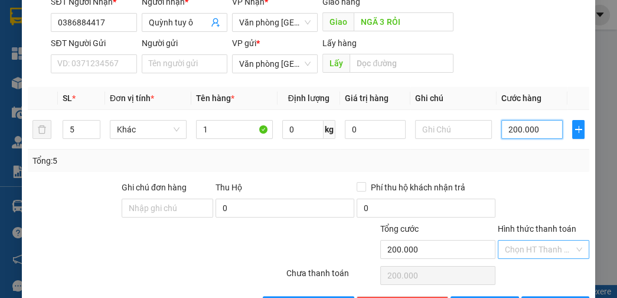
type input "200.000"
click at [524, 248] on input "Hình thức thanh toán" at bounding box center [539, 249] width 69 height 18
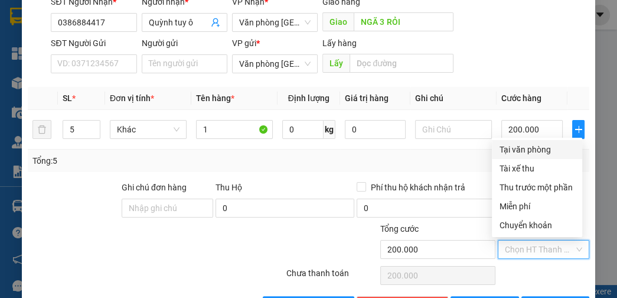
click at [549, 146] on div "Tại văn phòng" at bounding box center [537, 149] width 76 height 13
type input "0"
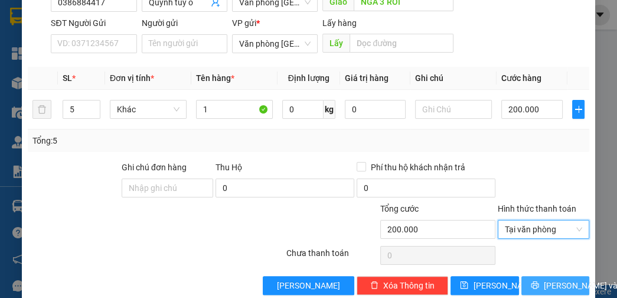
scroll to position [133, 0]
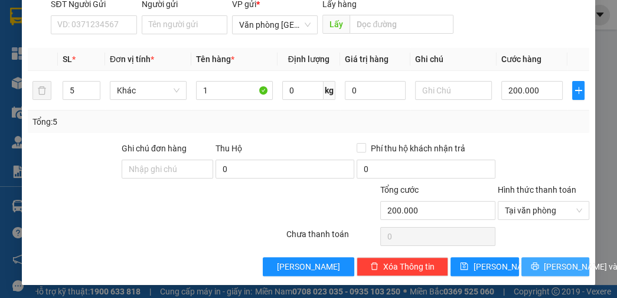
click at [556, 257] on button "[PERSON_NAME] và In" at bounding box center [555, 266] width 68 height 19
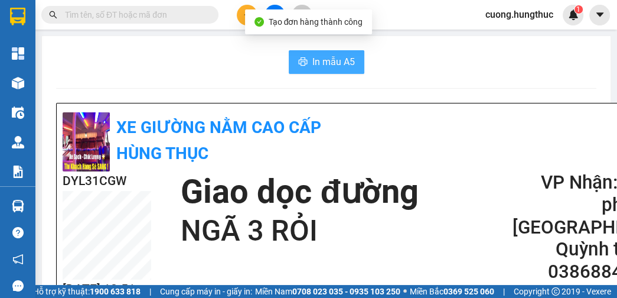
click at [334, 61] on span "In mẫu A5" at bounding box center [333, 61] width 43 height 15
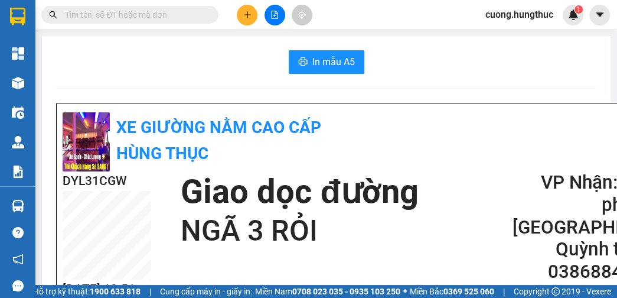
scroll to position [211, 0]
click at [243, 14] on icon "plus" at bounding box center [247, 15] width 8 height 8
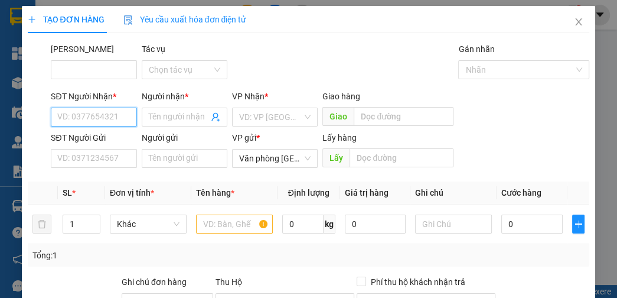
click at [91, 120] on input "SĐT Người Nhận *" at bounding box center [94, 116] width 86 height 19
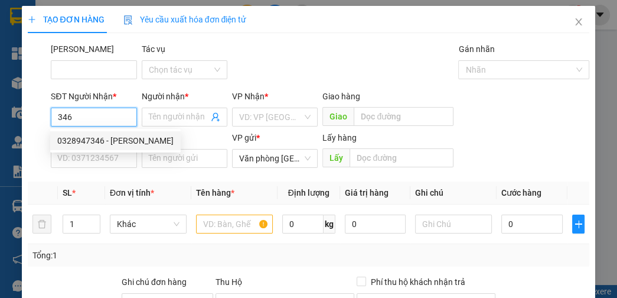
click at [87, 134] on div "0328947346 - ĐẶNG SEN" at bounding box center [115, 140] width 116 height 13
type input "0328947346"
type input "ĐẶNG SEN"
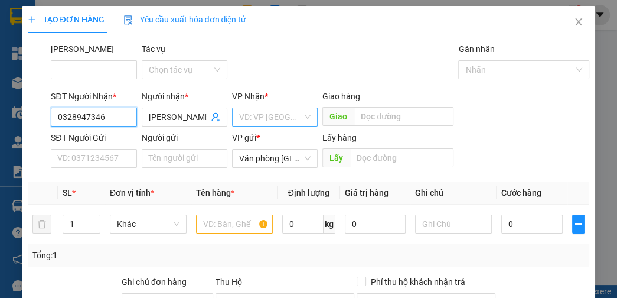
click at [275, 125] on span at bounding box center [270, 117] width 63 height 18
type input "0328947346"
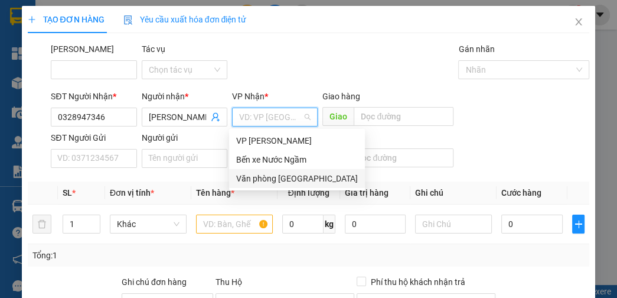
click at [271, 181] on div "Văn phòng [GEOGRAPHIC_DATA]" at bounding box center [297, 178] width 122 height 13
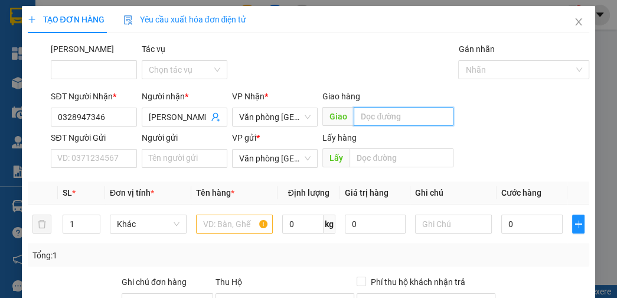
click at [384, 121] on input "text" at bounding box center [404, 116] width 100 height 19
type input "D"
type input "Đ"
click at [380, 119] on input "text" at bounding box center [404, 116] width 100 height 19
type input "D"
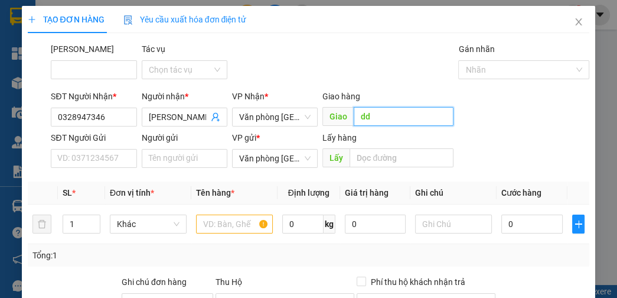
type input "d"
click at [384, 120] on input "text" at bounding box center [404, 116] width 100 height 19
type input "d"
click at [393, 123] on input "đông" at bounding box center [404, 116] width 100 height 19
type input "đ"
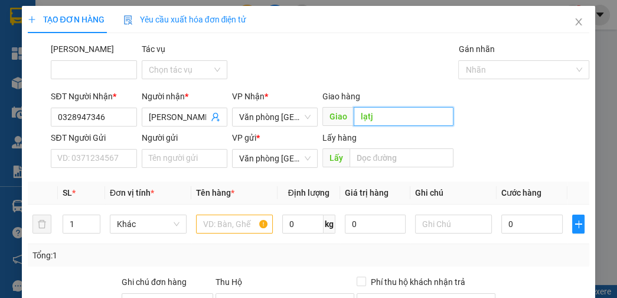
type input "lạt"
